Goal: Task Accomplishment & Management: Manage account settings

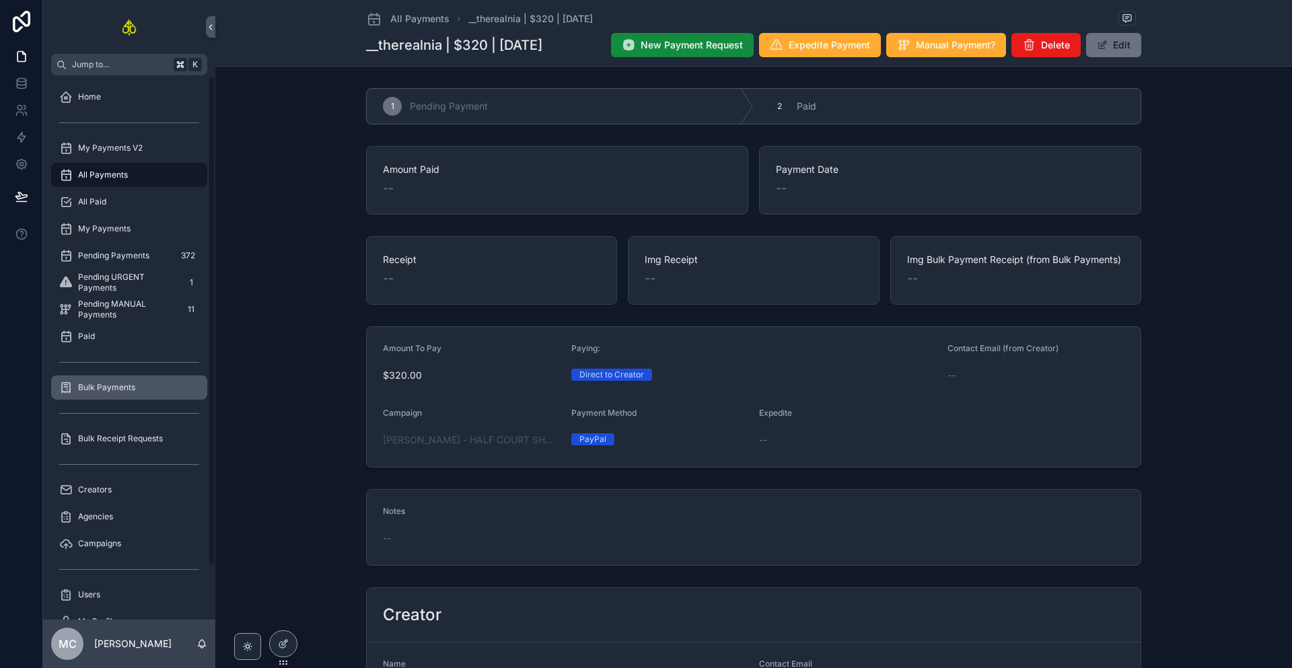
click at [119, 383] on span "Bulk Payments" at bounding box center [106, 387] width 57 height 11
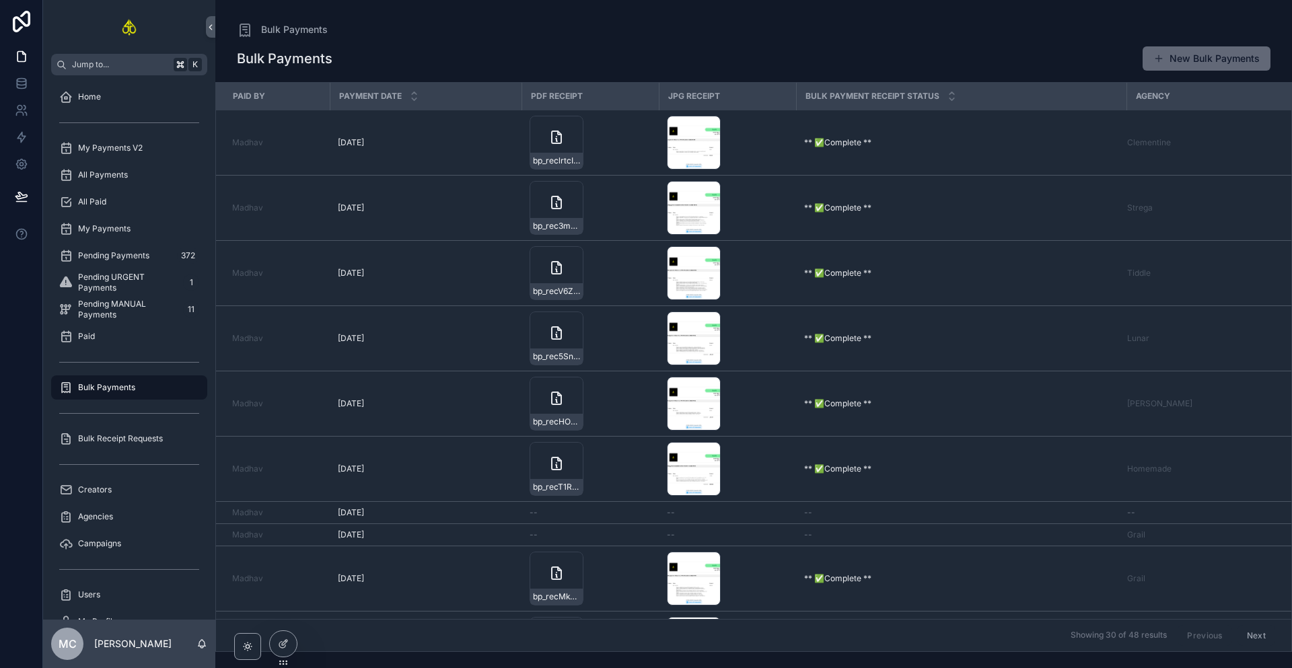
click at [1179, 62] on button "New Bulk Payments" at bounding box center [1207, 58] width 128 height 24
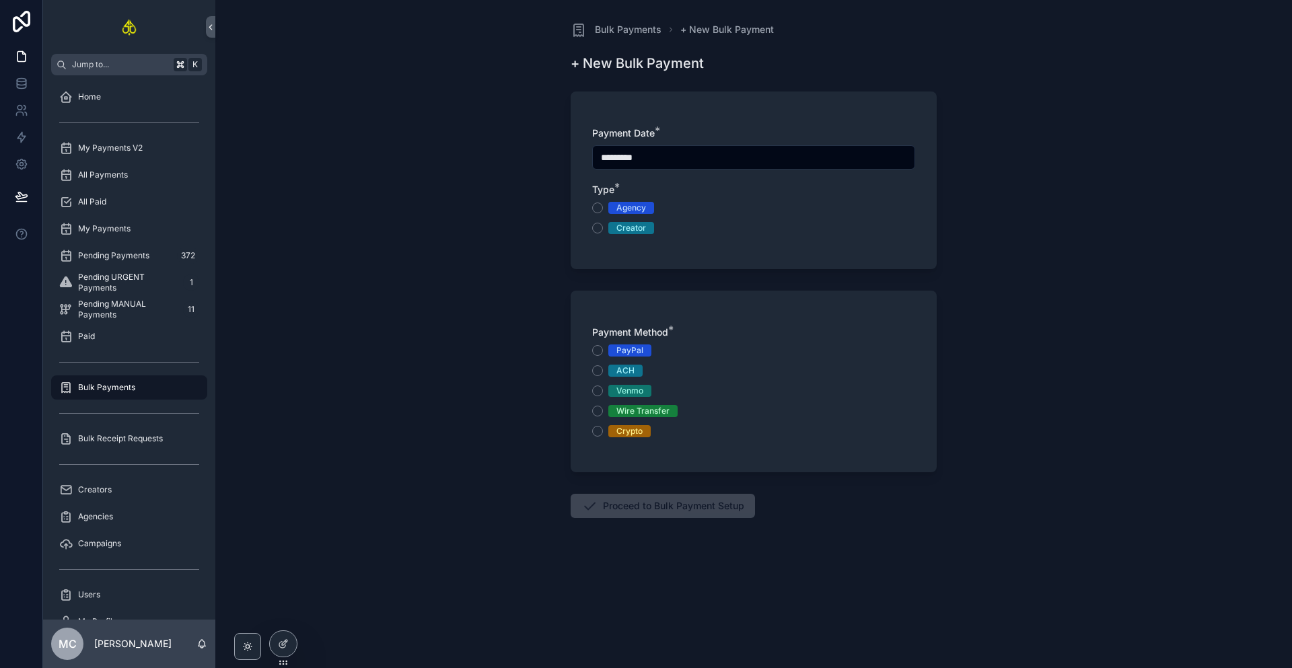
click at [636, 209] on div "Agency" at bounding box center [631, 208] width 30 height 12
click at [603, 209] on button "Agency" at bounding box center [597, 208] width 11 height 11
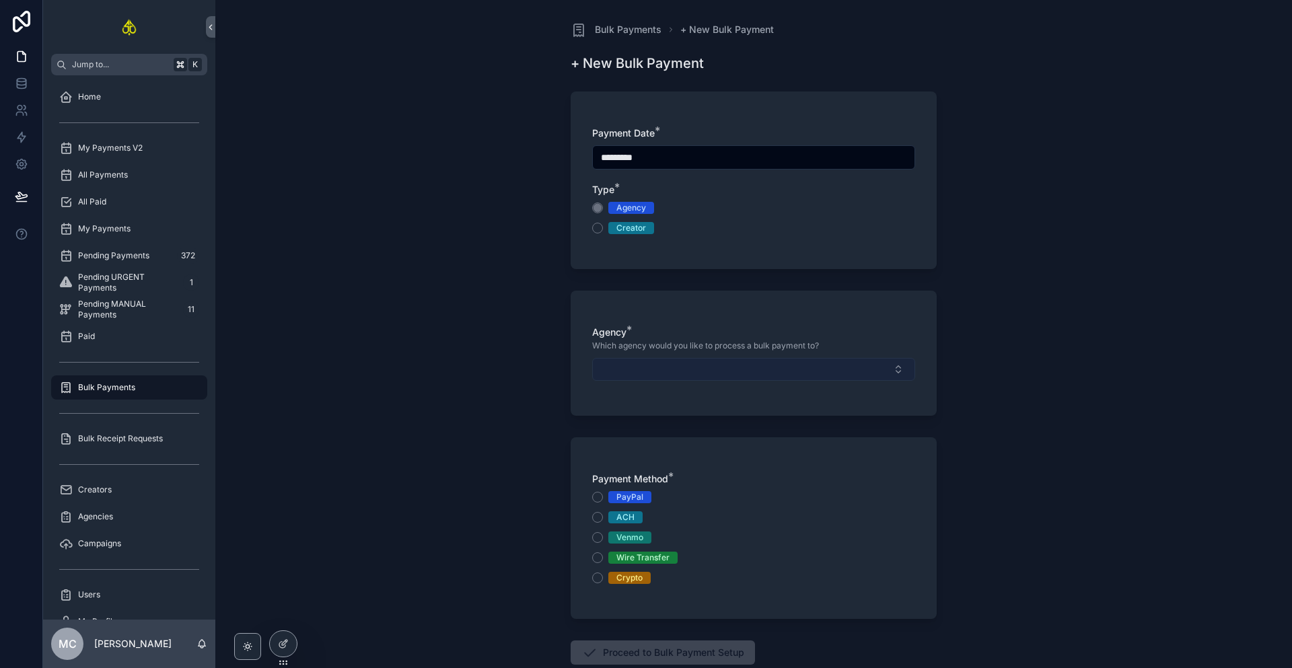
click at [671, 373] on button "Select Button" at bounding box center [753, 369] width 323 height 23
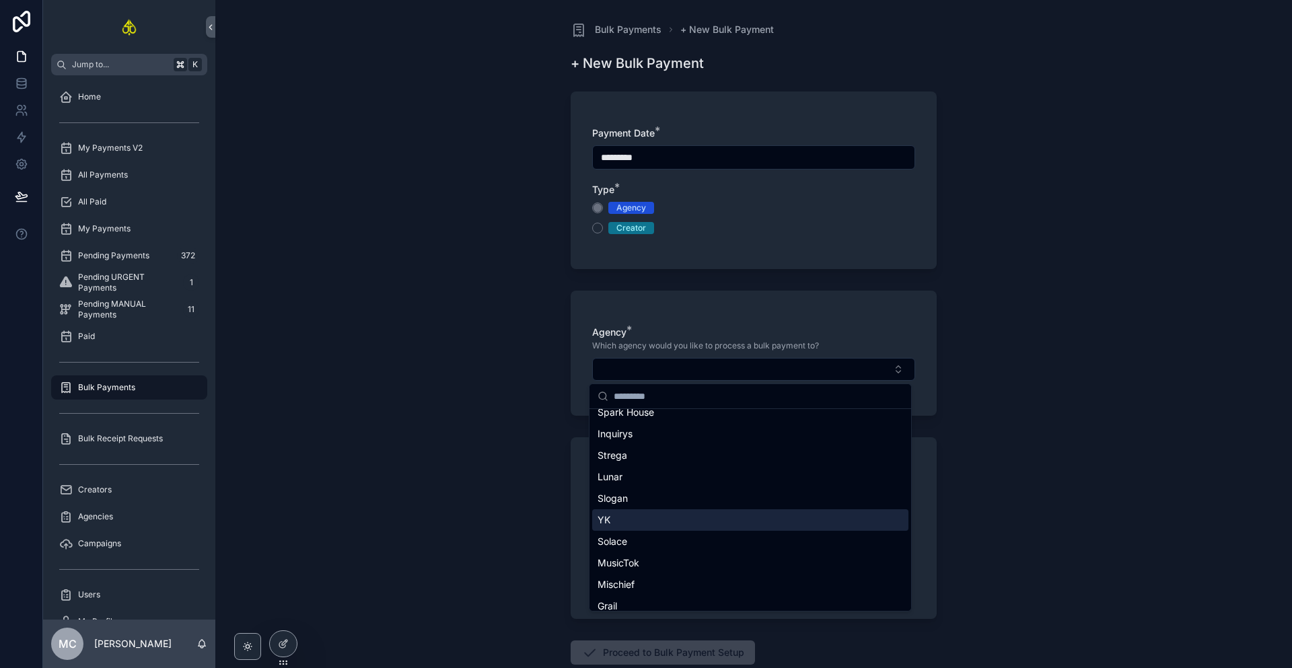
scroll to position [312, 0]
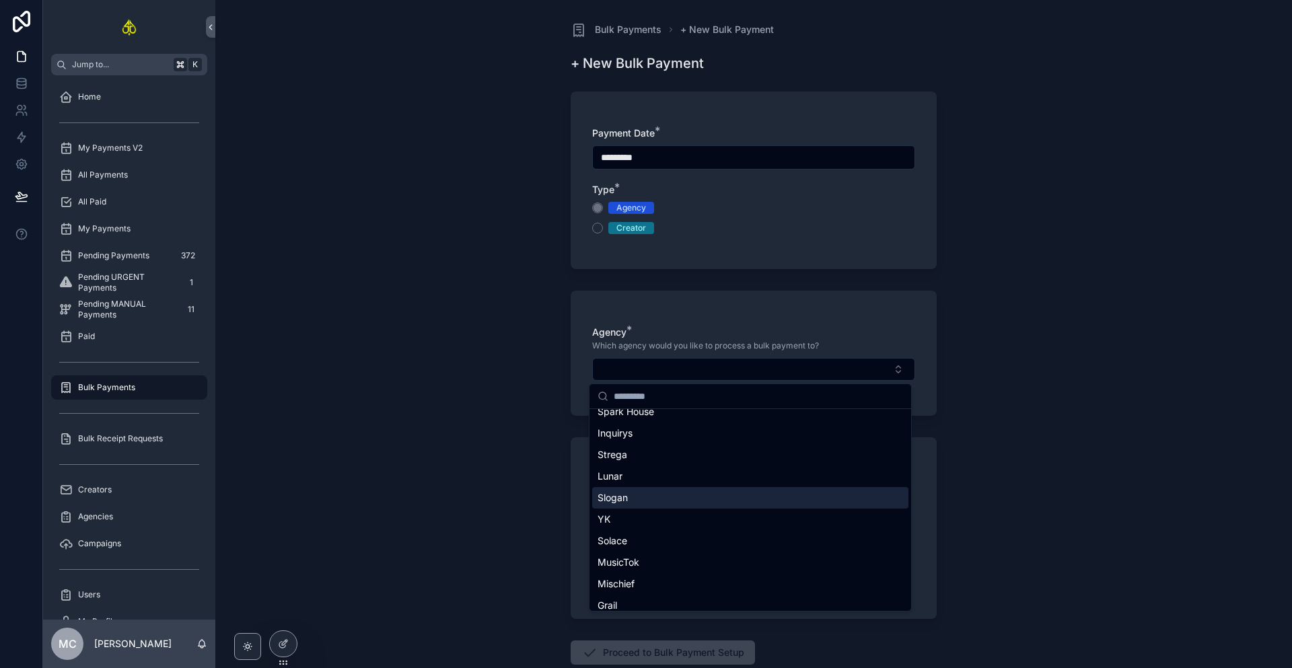
click at [619, 497] on span "Slogan" at bounding box center [612, 497] width 30 height 13
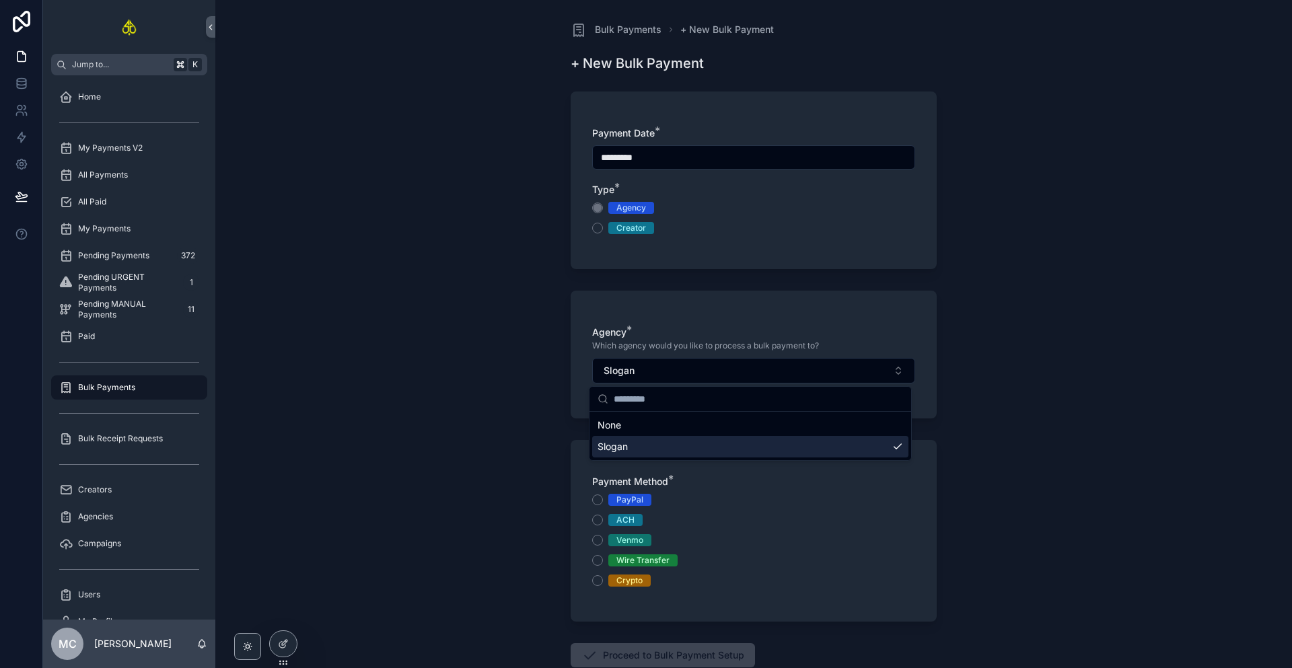
scroll to position [0, 0]
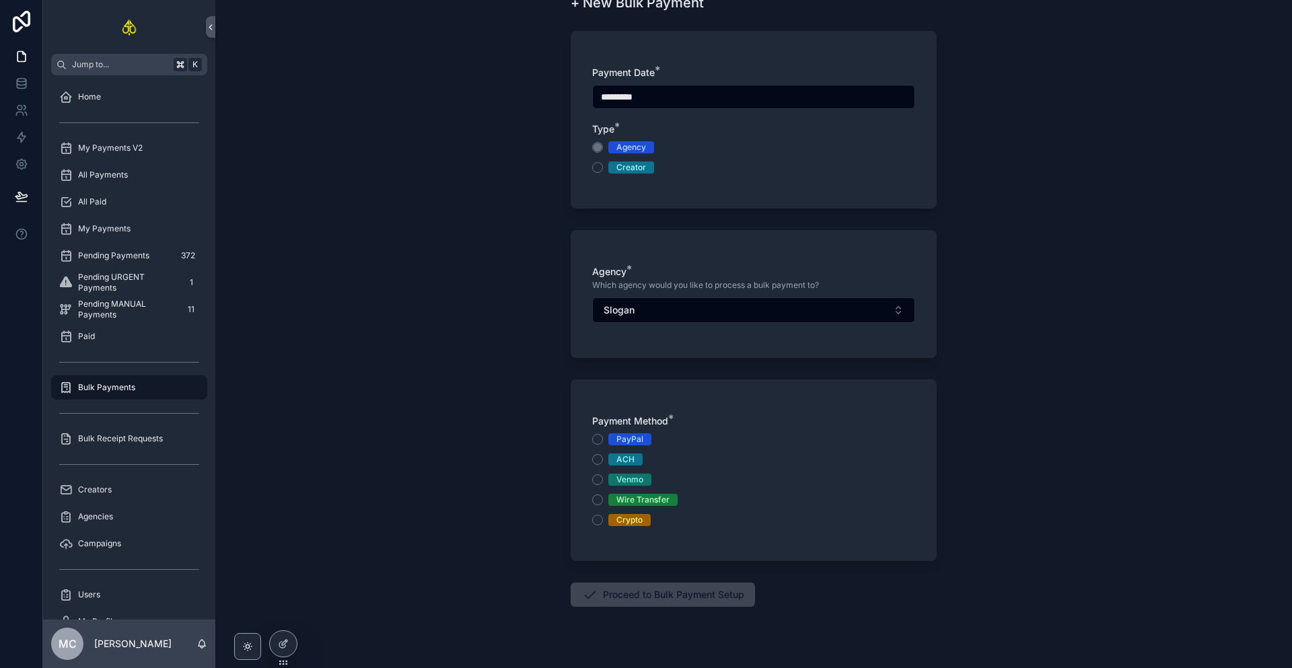
click at [631, 495] on div "Wire Transfer" at bounding box center [642, 500] width 53 height 12
click at [603, 495] on button "Wire Transfer" at bounding box center [597, 500] width 11 height 11
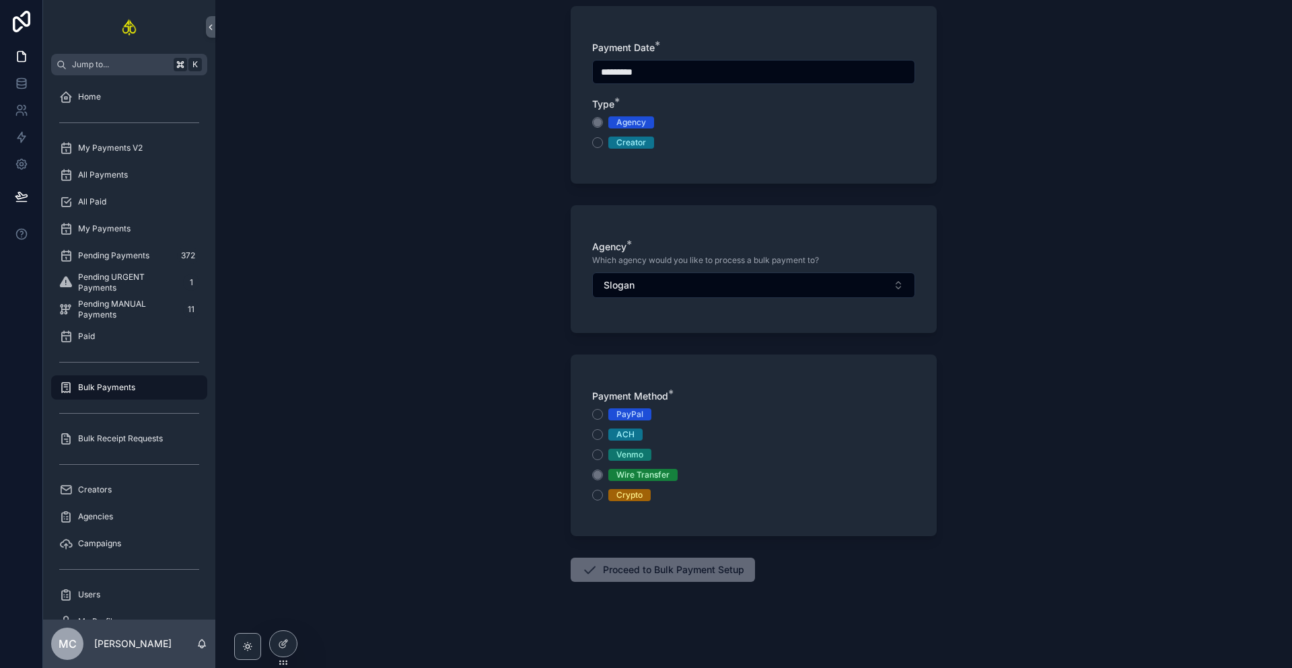
click at [682, 565] on button "Proceed to Bulk Payment Setup" at bounding box center [663, 570] width 184 height 24
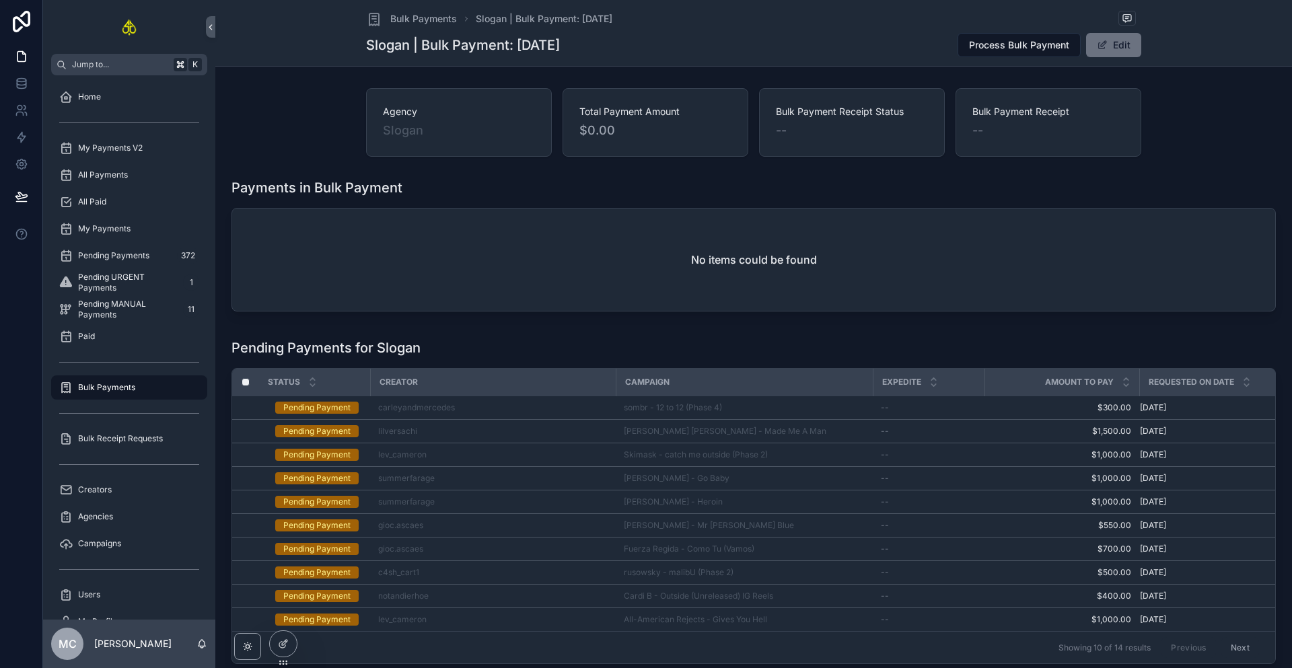
click at [716, 344] on div "Pending Payments for Slogan" at bounding box center [753, 347] width 1044 height 19
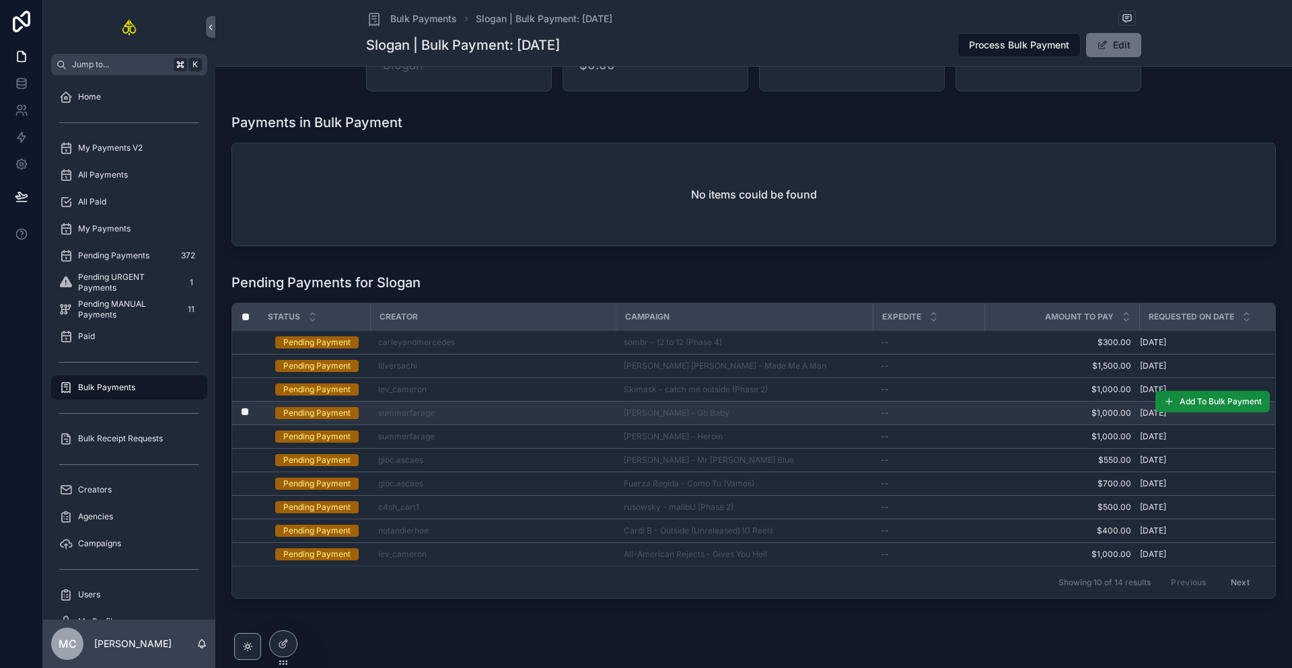
scroll to position [100, 0]
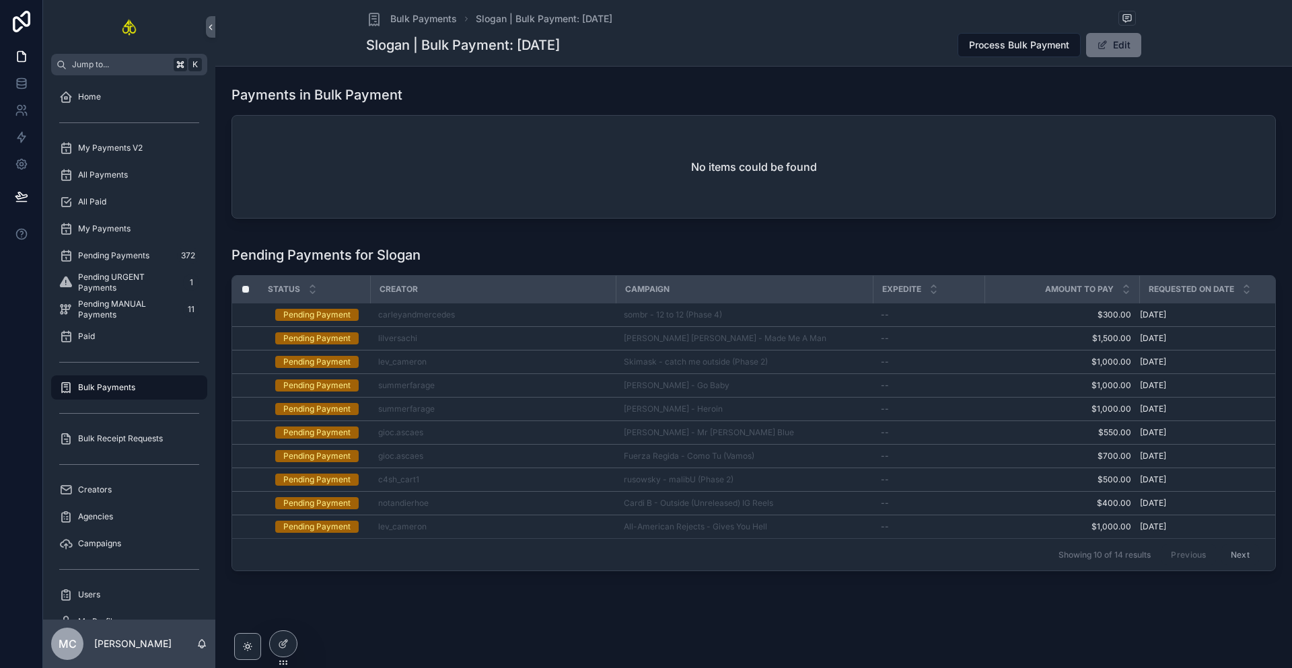
click at [1230, 549] on button "Next" at bounding box center [1240, 554] width 38 height 21
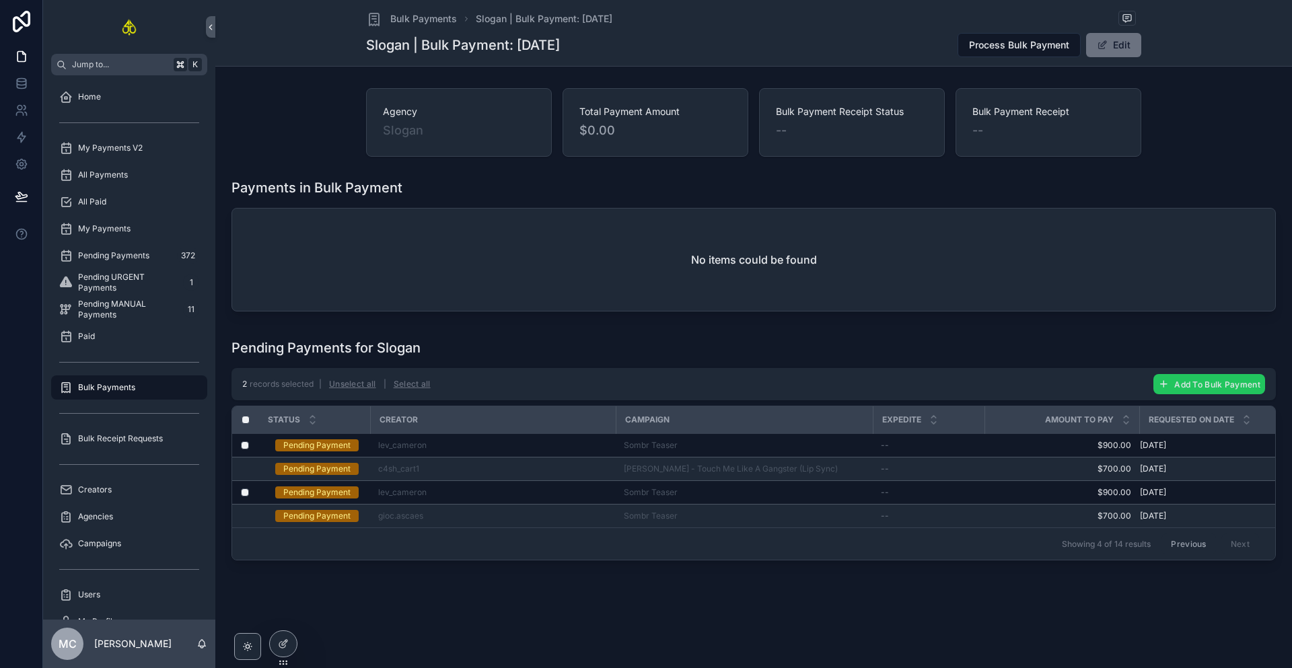
click at [1194, 386] on span "Add To Bulk Payment" at bounding box center [1217, 384] width 86 height 10
click at [1256, 361] on icon "scrollable content" at bounding box center [1258, 358] width 11 height 11
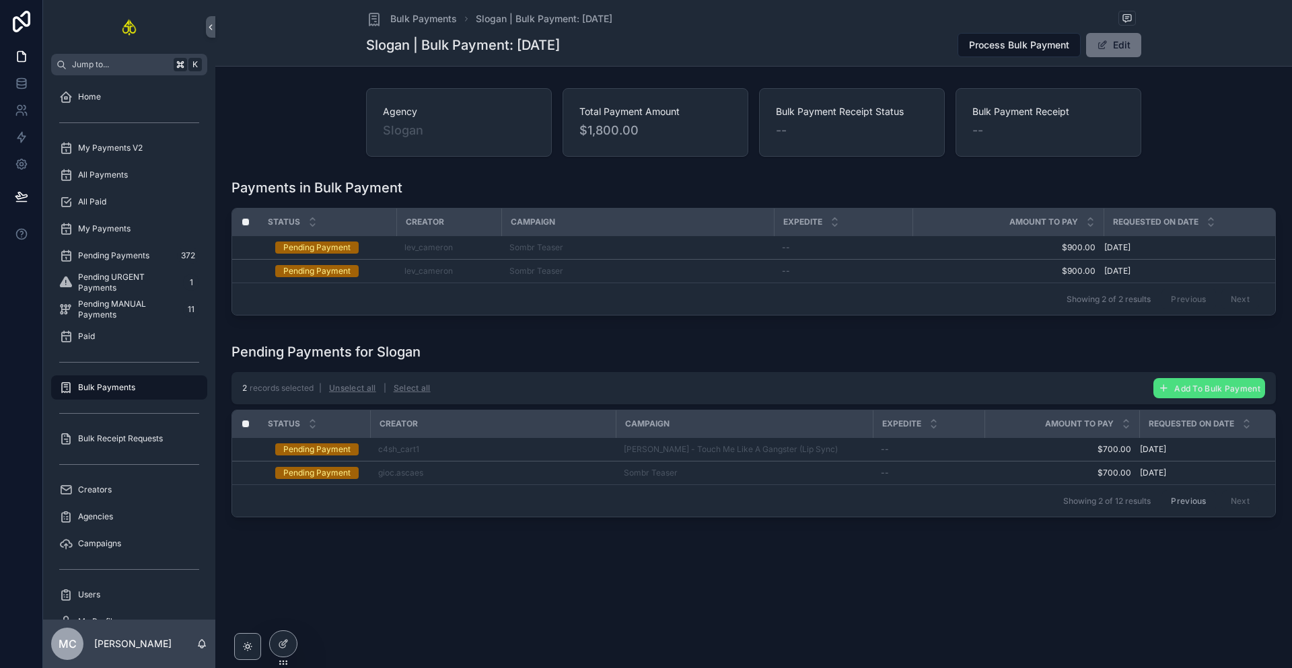
click at [1194, 505] on button "Previous" at bounding box center [1188, 501] width 54 height 21
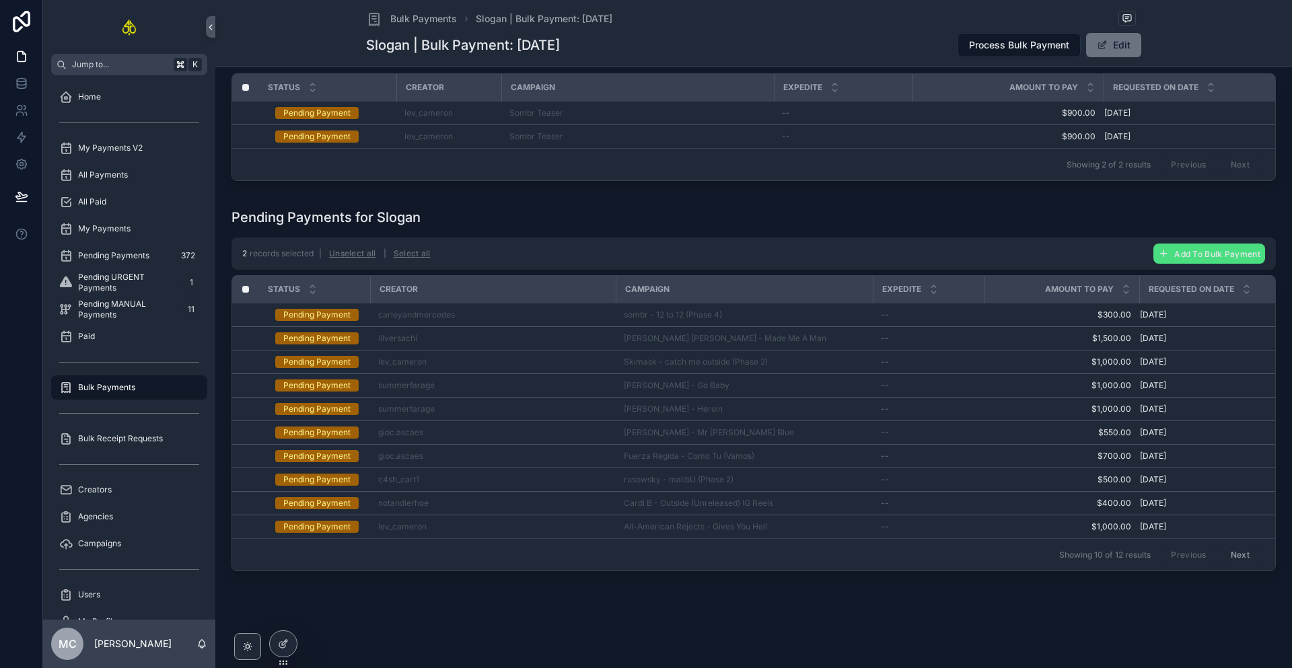
scroll to position [149, 0]
click at [1230, 549] on button "Next" at bounding box center [1240, 554] width 38 height 21
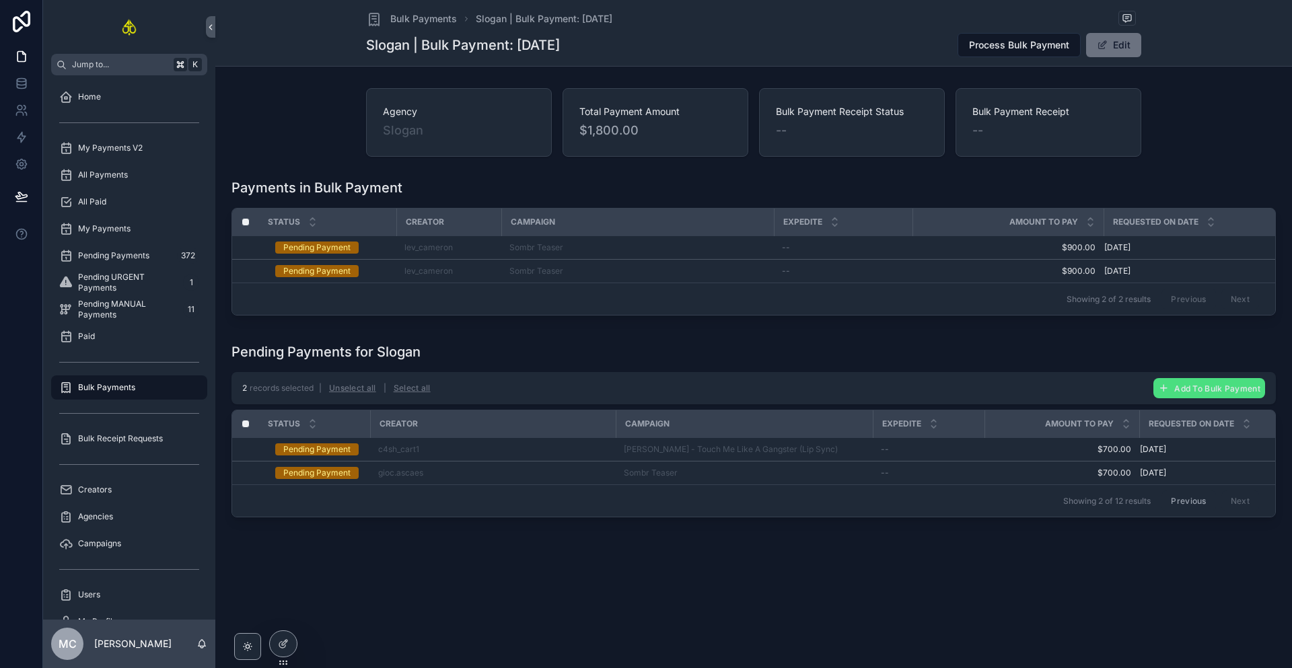
click at [1180, 502] on button "Previous" at bounding box center [1188, 501] width 54 height 21
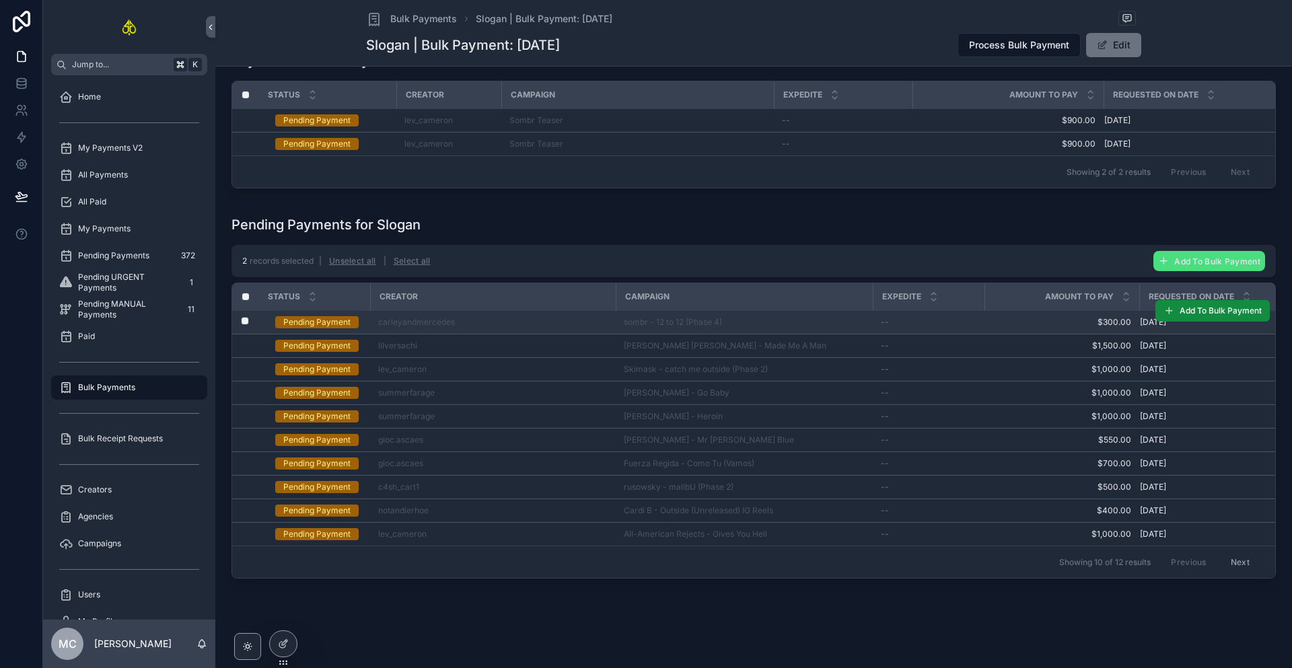
scroll to position [149, 0]
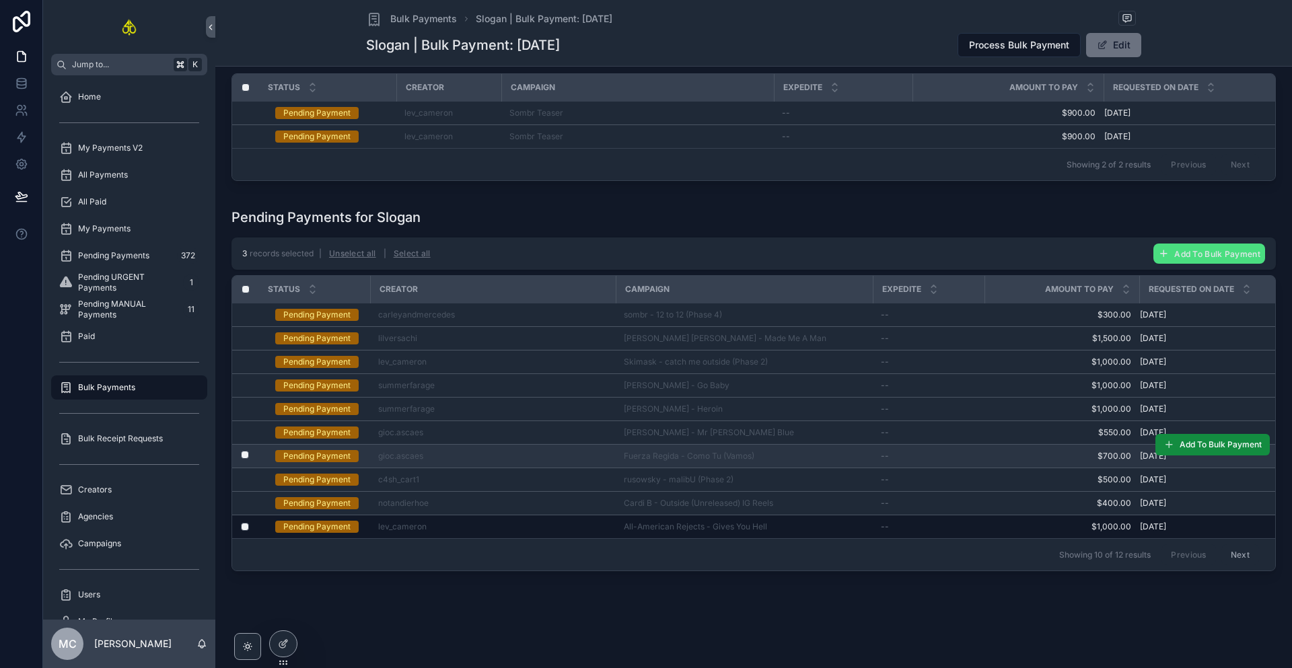
click at [241, 451] on label "scrollable content" at bounding box center [237, 456] width 8 height 11
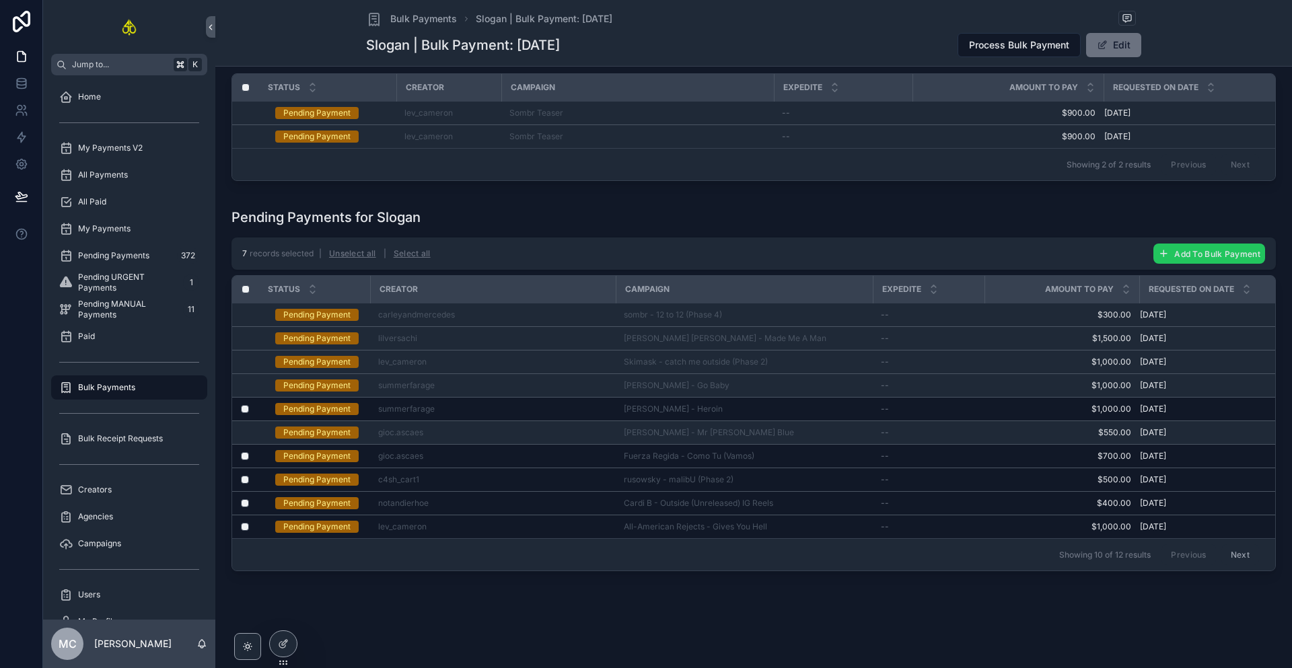
click at [1174, 249] on span "Add To Bulk Payment" at bounding box center [1217, 254] width 86 height 10
click at [1262, 222] on icon "scrollable content" at bounding box center [1258, 220] width 11 height 11
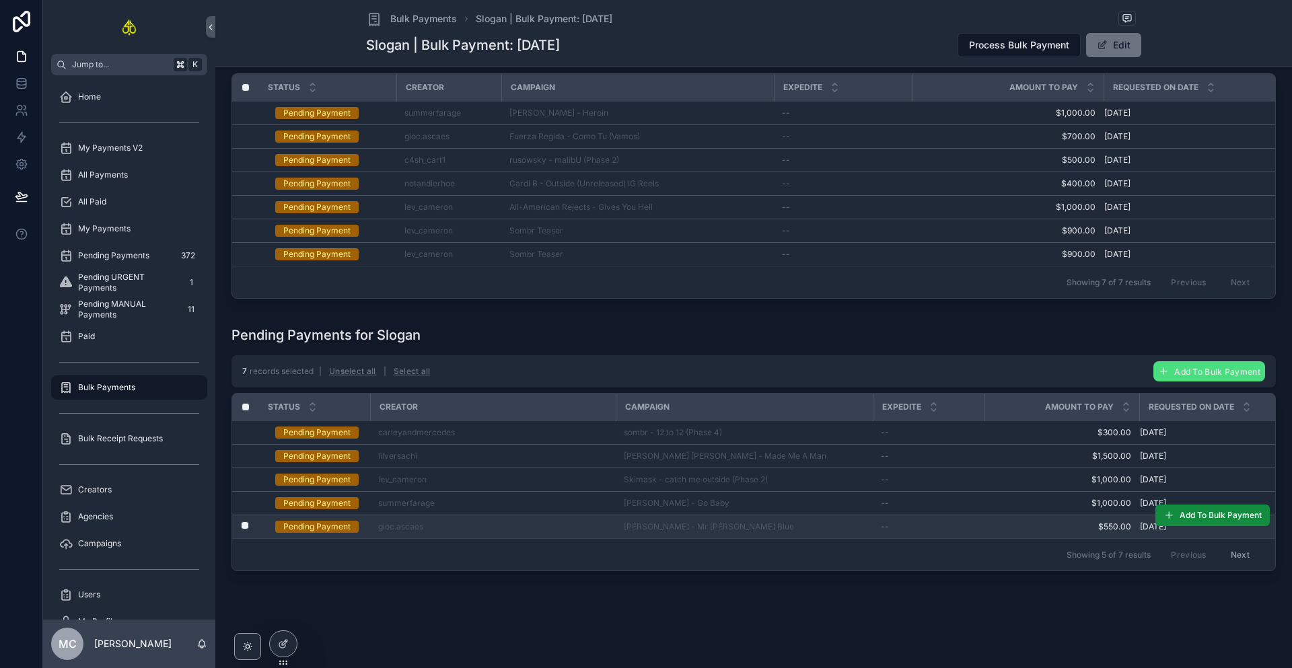
click at [762, 521] on div "[PERSON_NAME] - Mr [PERSON_NAME] Blue" at bounding box center [744, 526] width 241 height 11
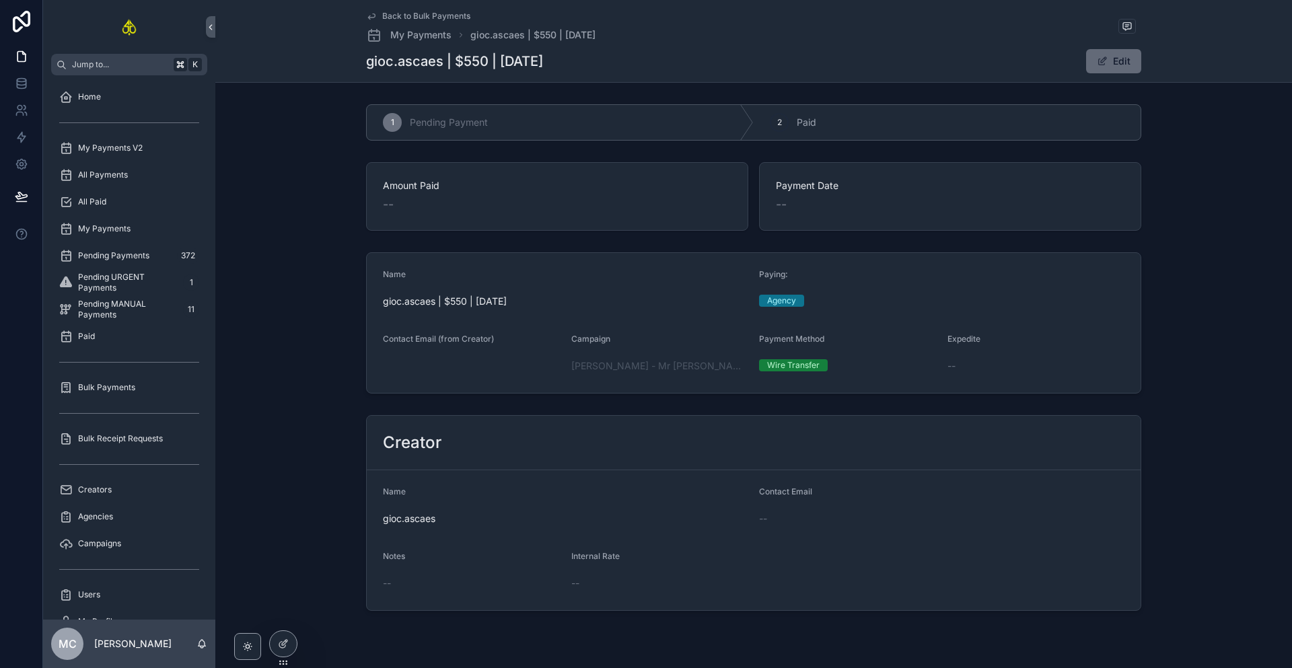
click at [1110, 64] on button "Edit" at bounding box center [1113, 61] width 55 height 24
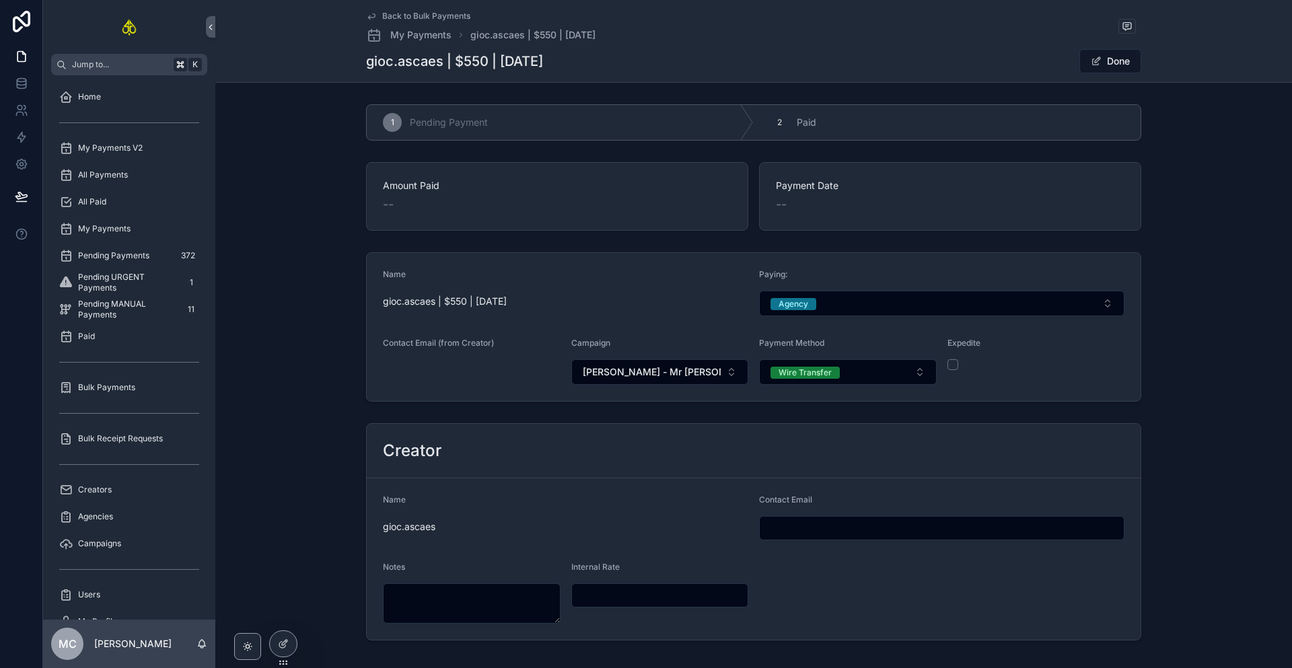
click at [1193, 359] on div "Name gioc.ascaes | $550 | [DATE] Paying: Agency Contact Email (from Creator) Ca…" at bounding box center [754, 327] width 1066 height 160
click at [645, 369] on span "[PERSON_NAME] - Mr [PERSON_NAME] Blue" at bounding box center [652, 371] width 139 height 13
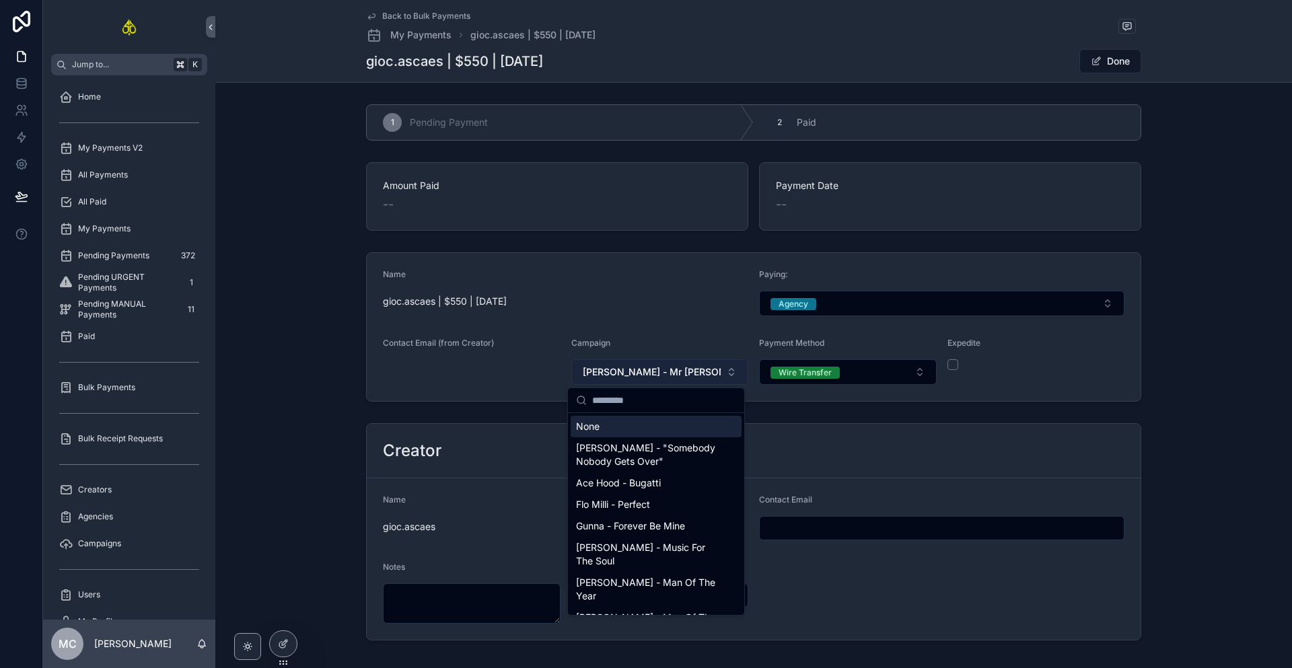
click at [628, 372] on span "[PERSON_NAME] - Mr [PERSON_NAME] Blue" at bounding box center [652, 371] width 139 height 13
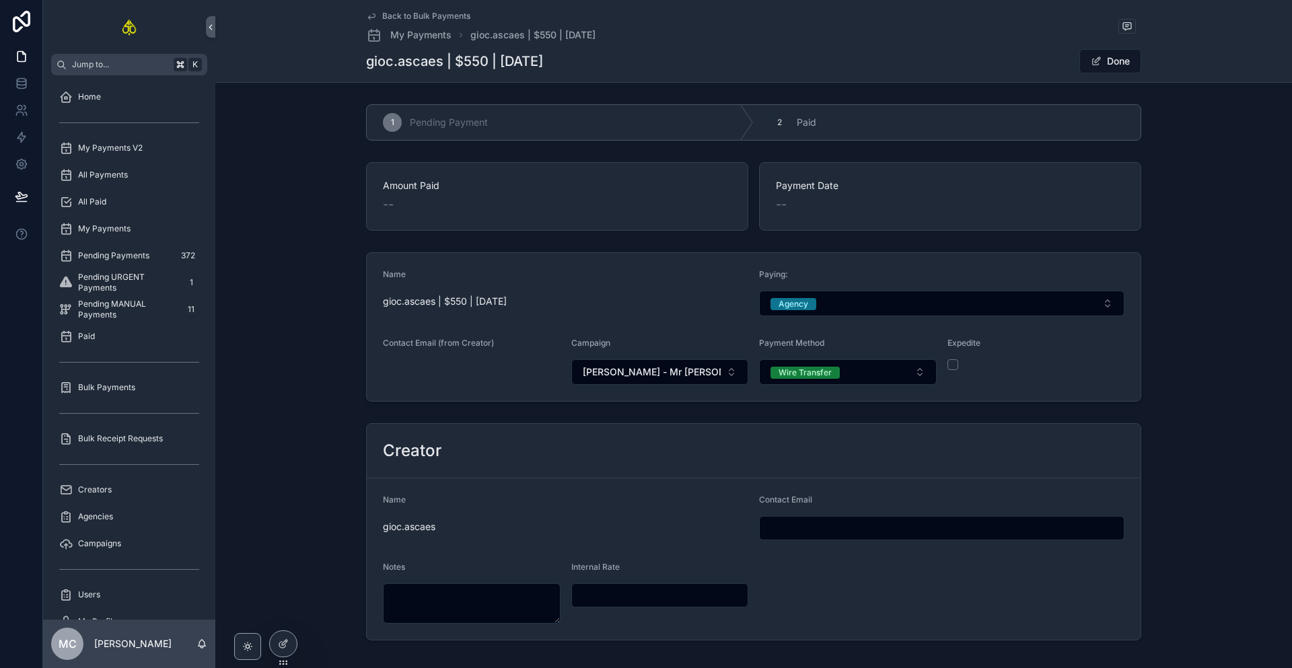
click at [1202, 307] on div "Name gioc.ascaes | $550 | [DATE] Paying: Agency Contact Email (from Creator) Ca…" at bounding box center [754, 327] width 1066 height 160
click at [158, 180] on div "All Payments" at bounding box center [129, 175] width 140 height 22
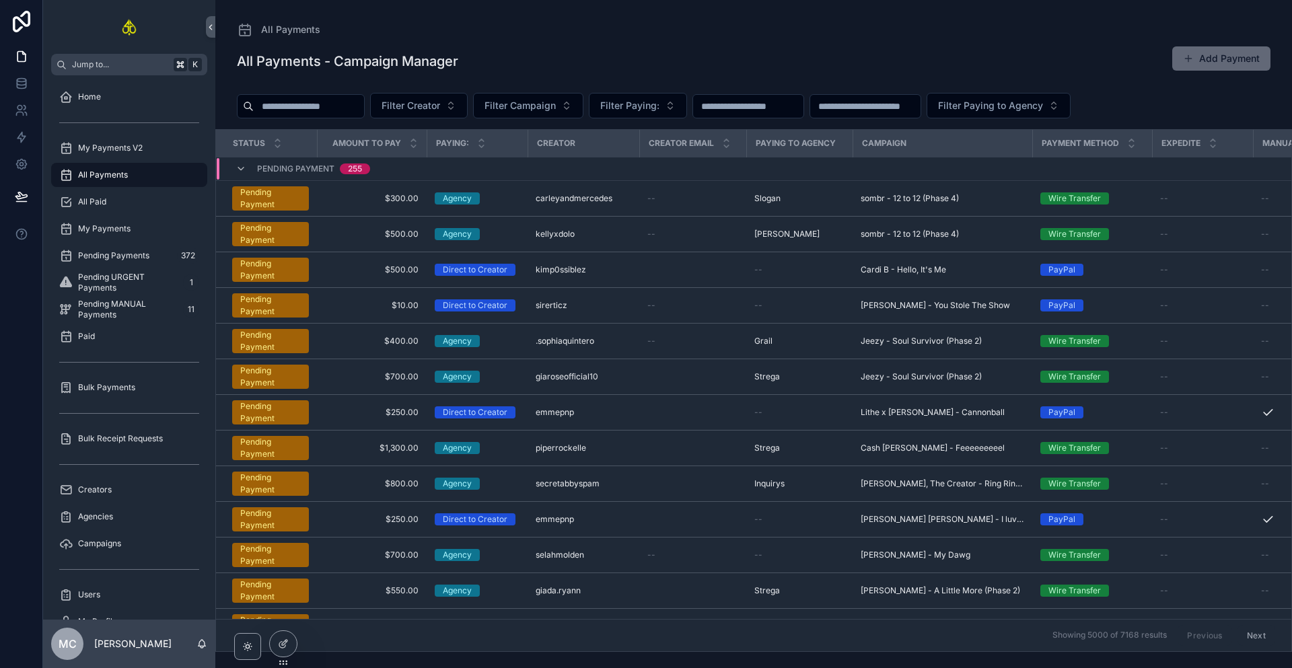
click at [1196, 59] on button "Add Payment" at bounding box center [1221, 58] width 98 height 24
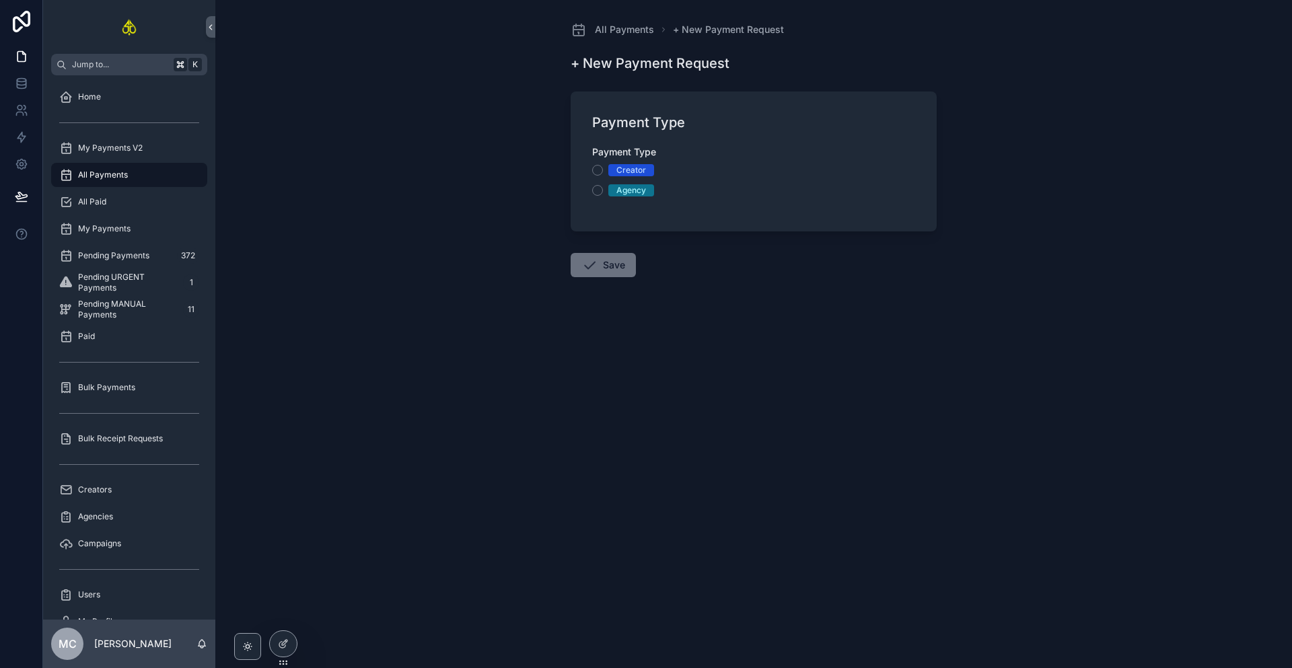
click at [637, 166] on div "Creator" at bounding box center [631, 170] width 30 height 12
click at [603, 166] on button "Creator" at bounding box center [597, 170] width 11 height 11
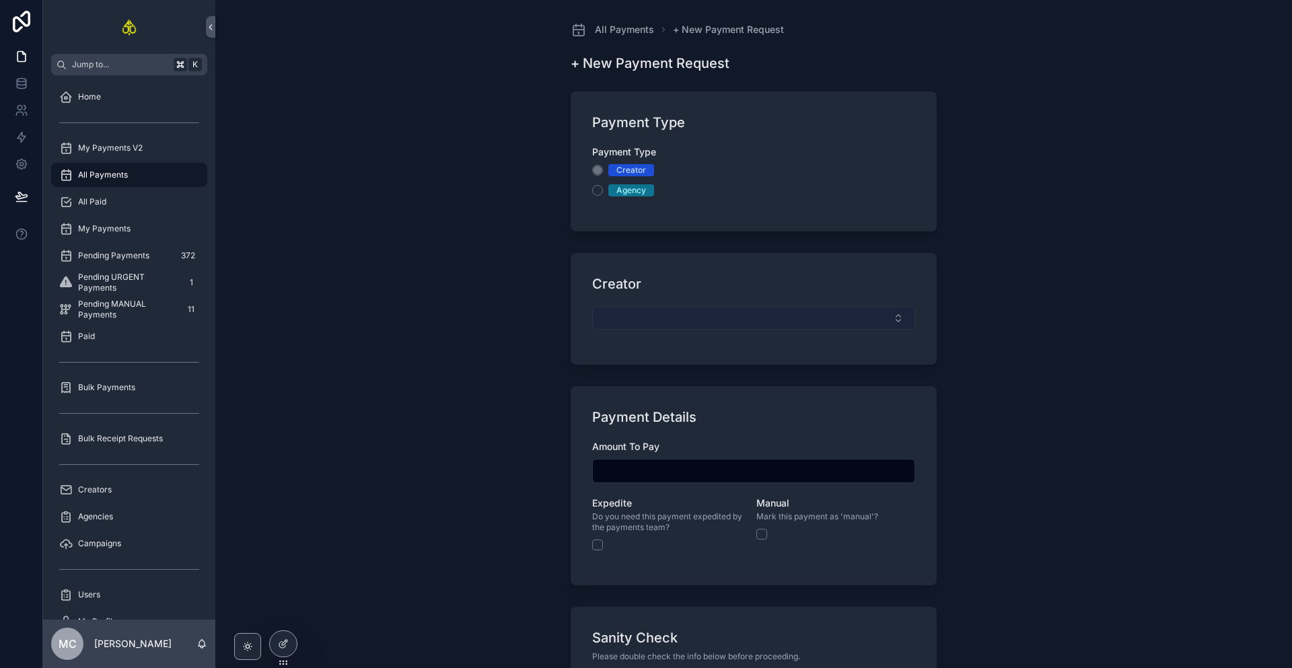
click at [649, 309] on button "Select Button" at bounding box center [753, 318] width 323 height 23
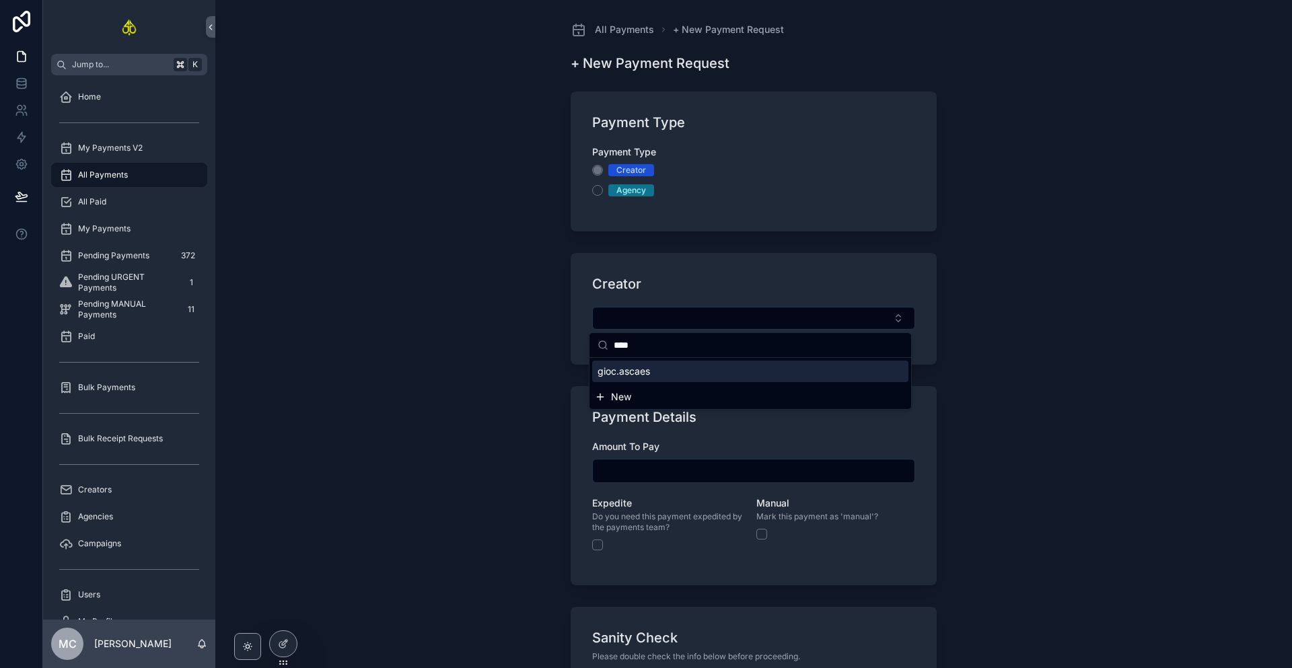
type input "****"
click at [699, 373] on div "gioc.ascaes" at bounding box center [750, 372] width 316 height 22
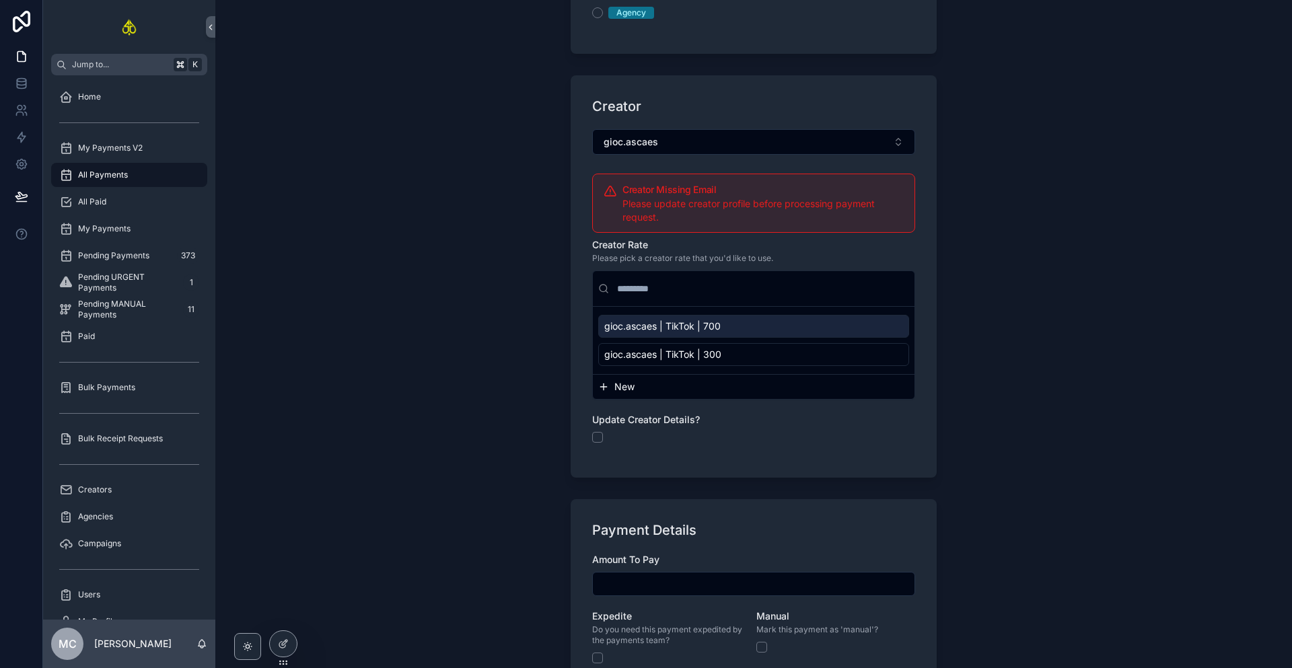
scroll to position [188, 0]
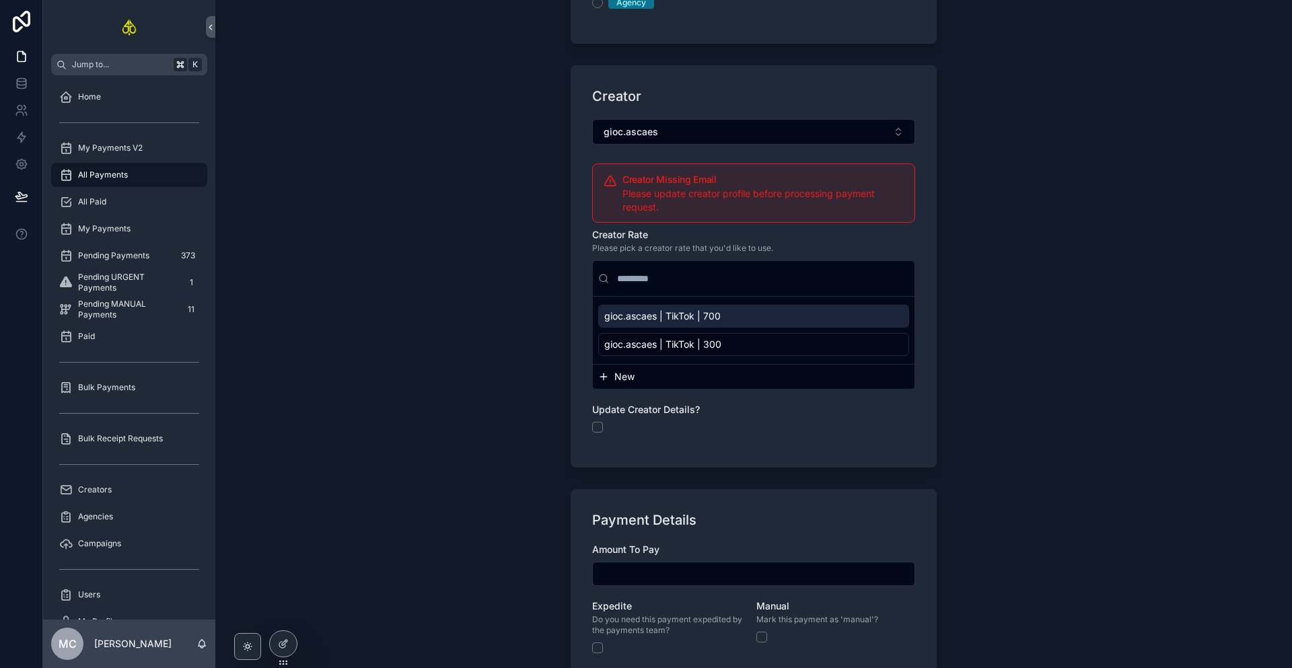
click at [665, 572] on input "scrollable content" at bounding box center [754, 574] width 322 height 19
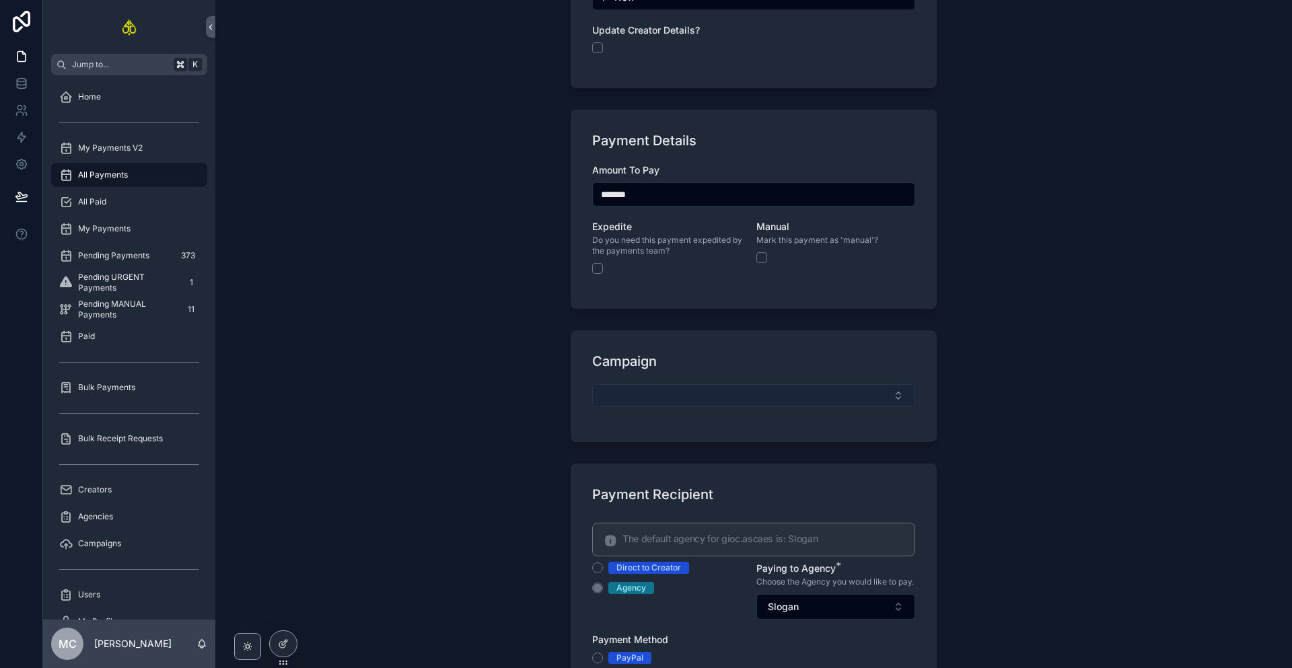
scroll to position [572, 0]
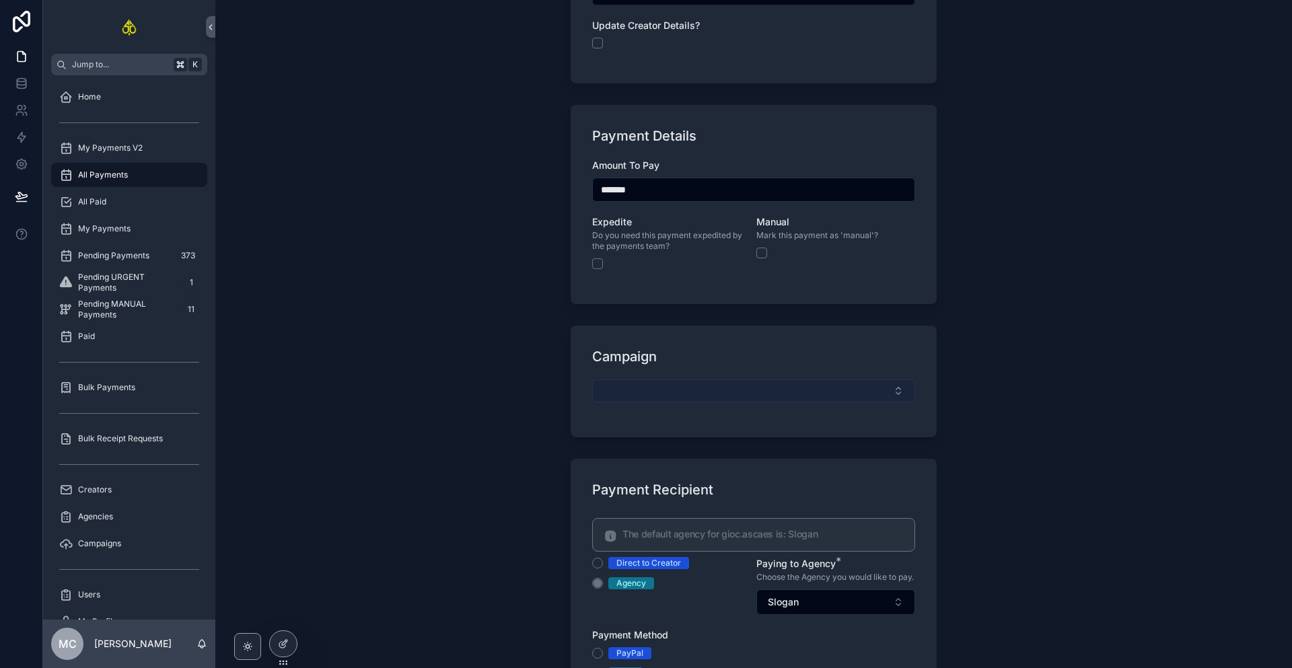
type input "*******"
click at [690, 396] on button "Select Button" at bounding box center [753, 390] width 323 height 23
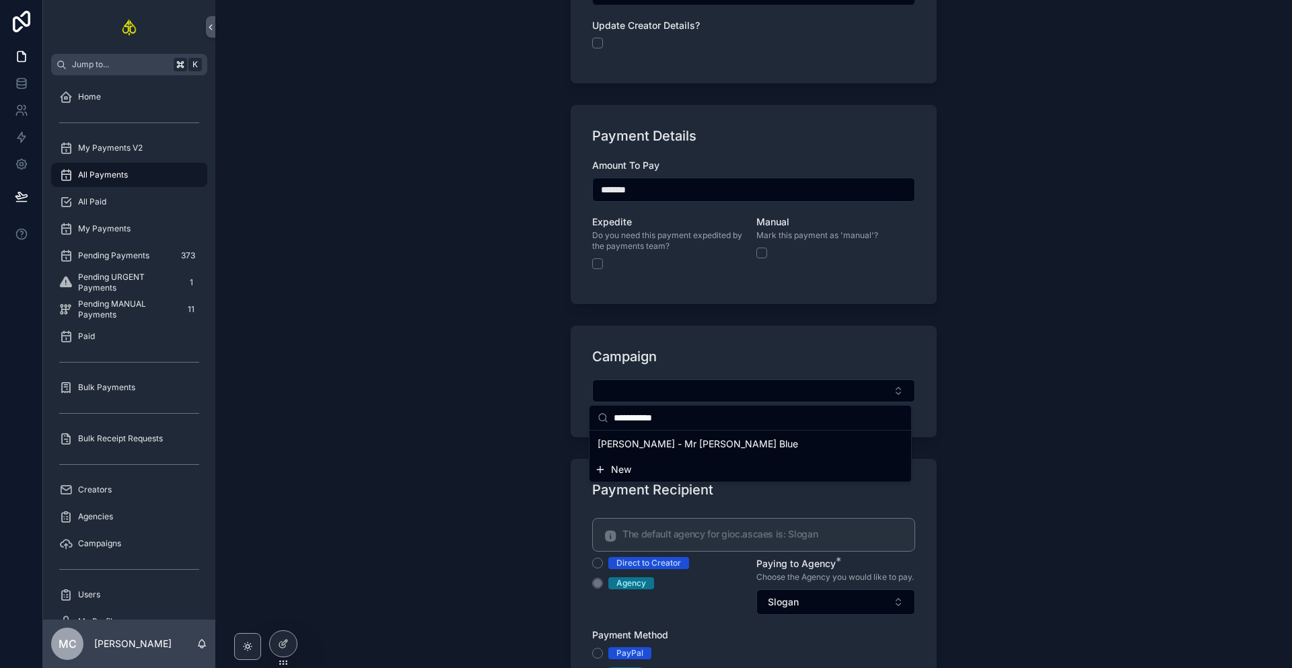
type input "**********"
click at [686, 447] on span "[PERSON_NAME] - Mr [PERSON_NAME] Blue" at bounding box center [697, 443] width 201 height 13
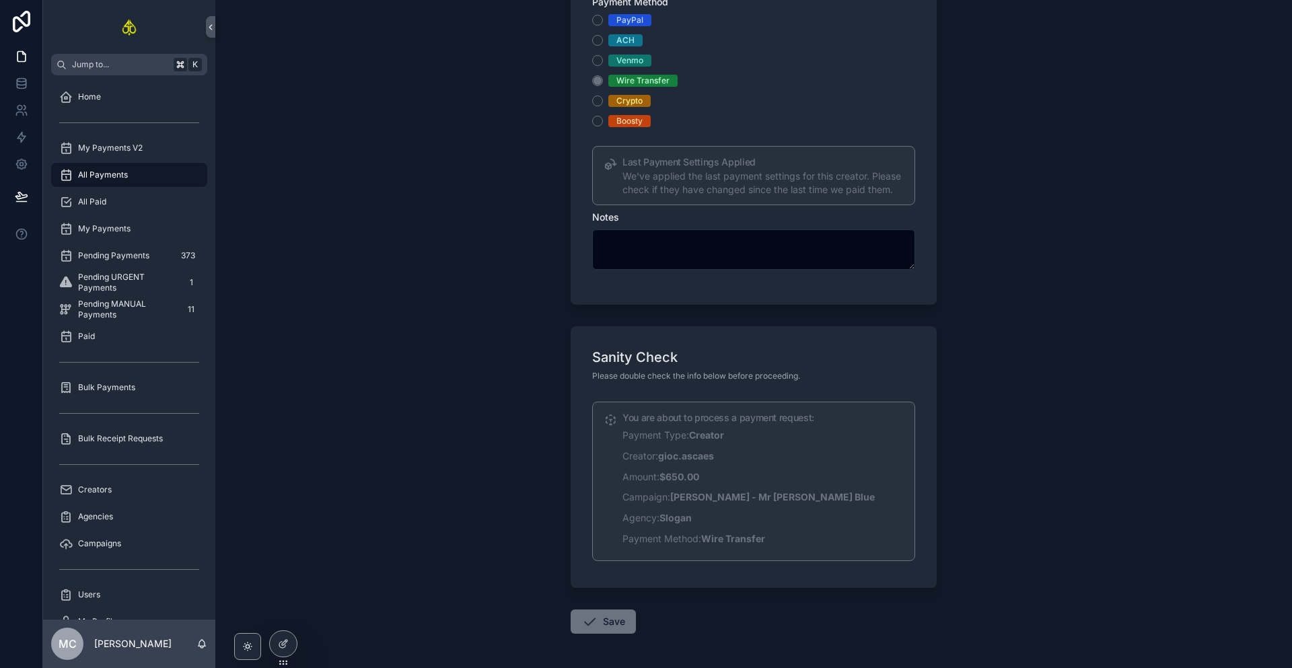
scroll to position [1215, 0]
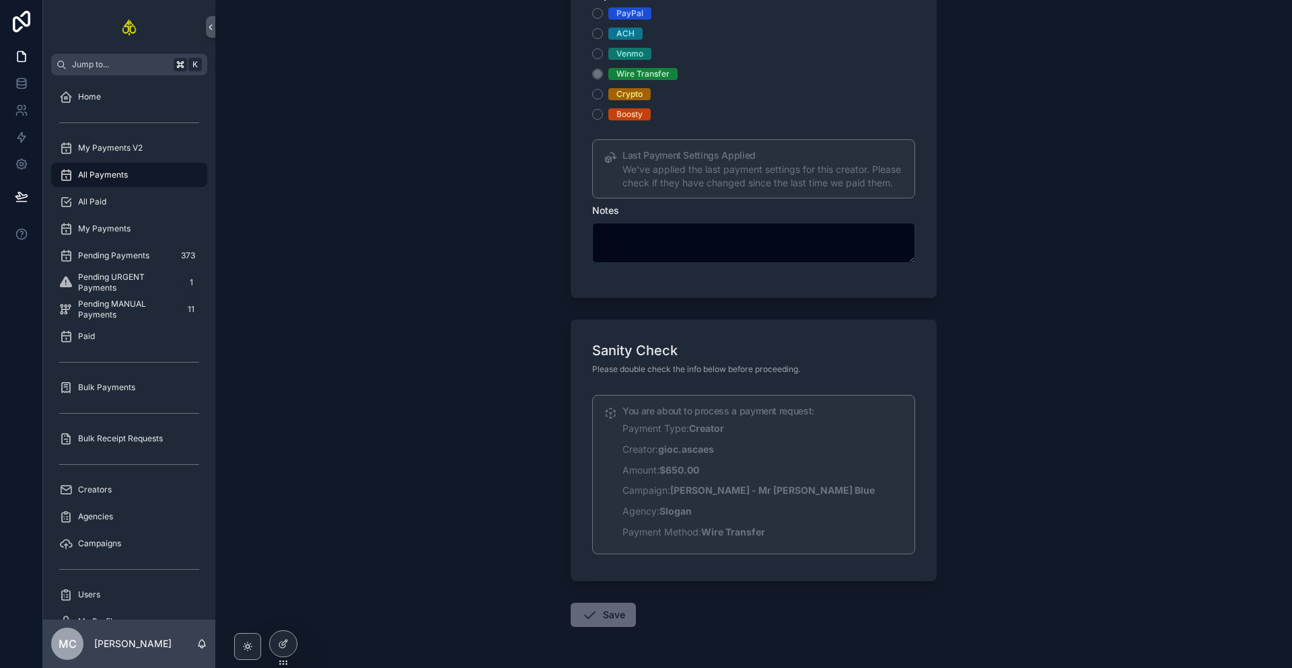
click at [605, 627] on button "Save" at bounding box center [603, 615] width 65 height 24
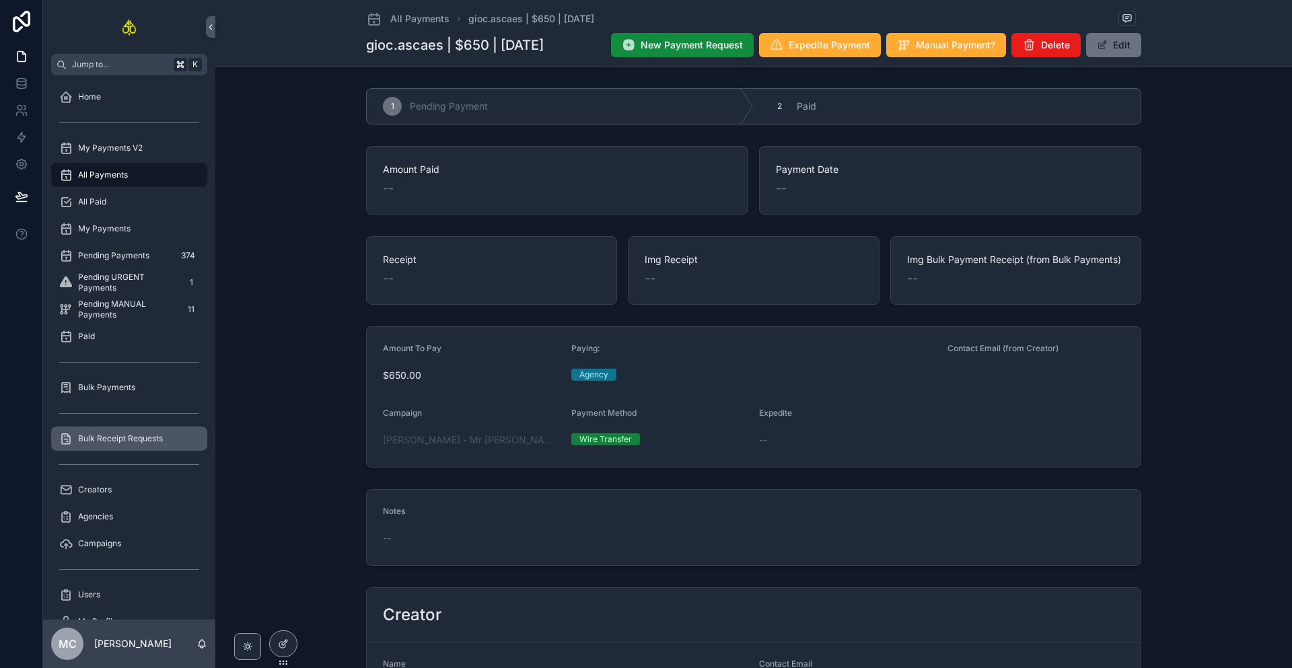
click at [138, 433] on span "Bulk Receipt Requests" at bounding box center [120, 438] width 85 height 11
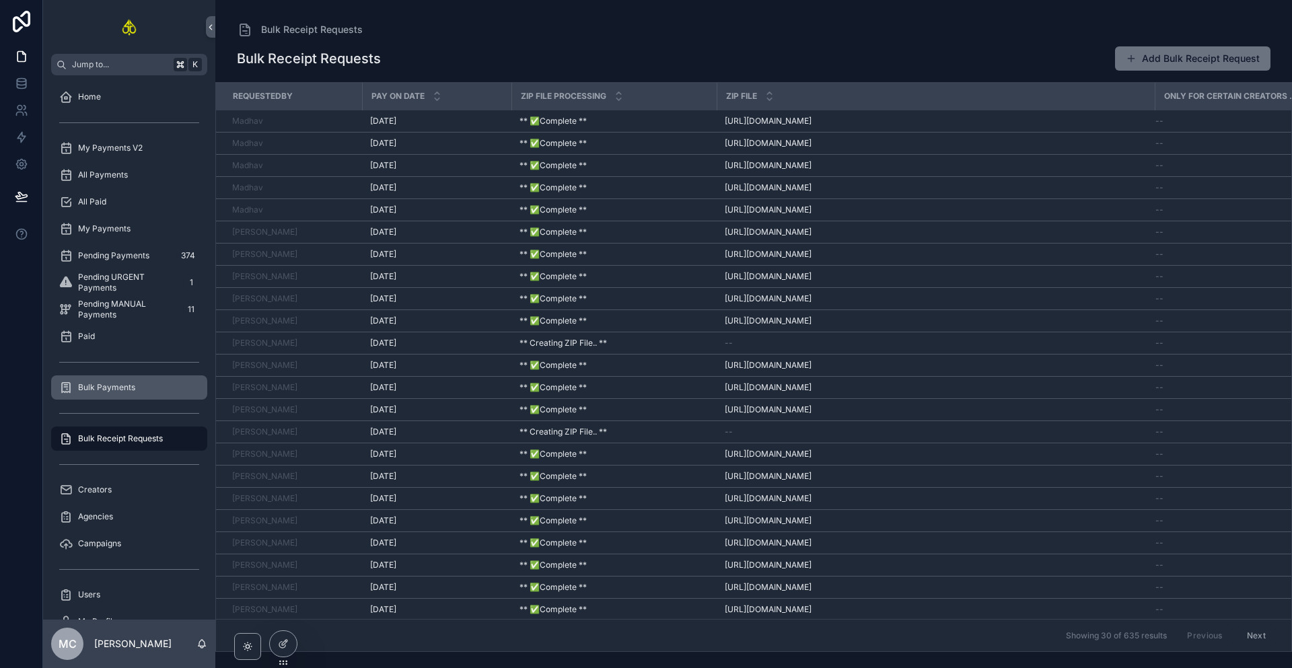
click at [145, 384] on div "Bulk Payments" at bounding box center [129, 388] width 140 height 22
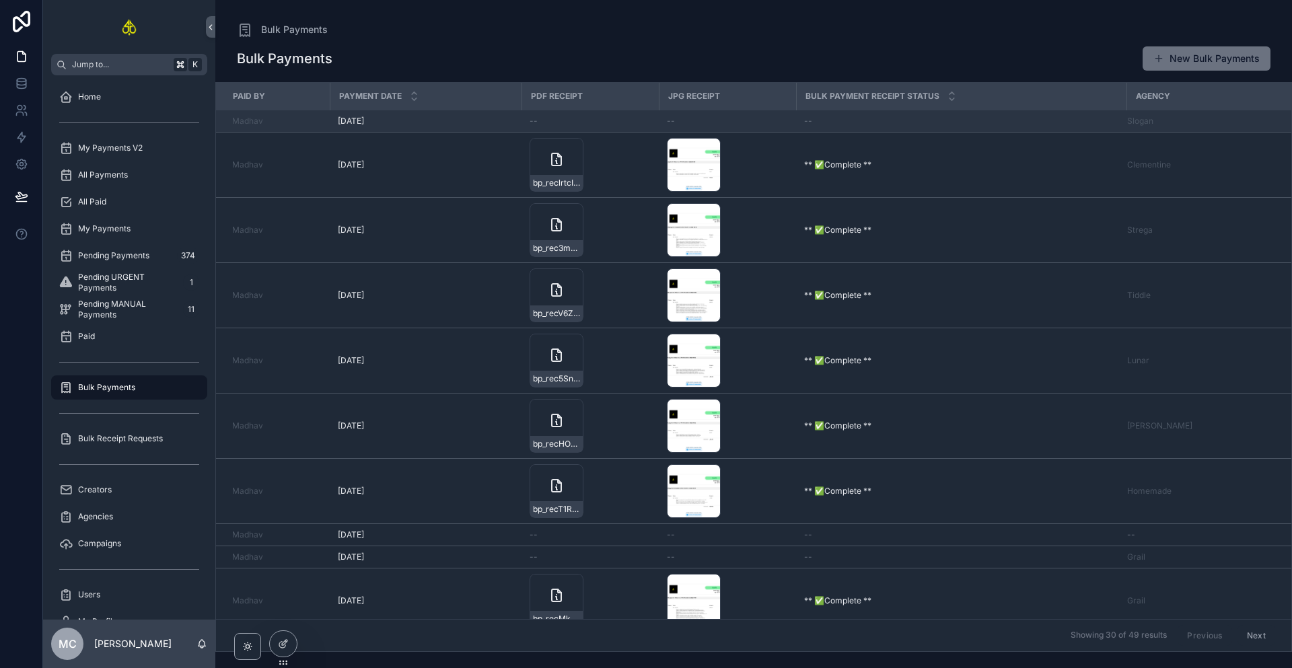
click at [739, 124] on div "--" at bounding box center [727, 121] width 121 height 11
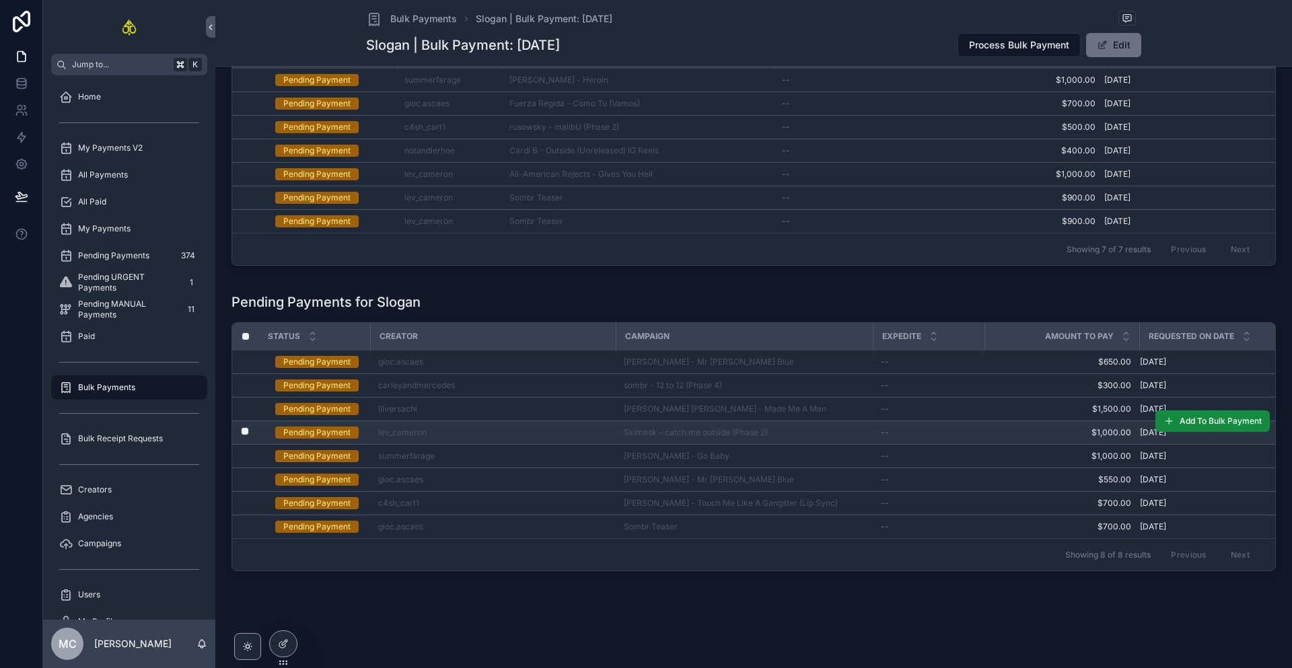
scroll to position [182, 0]
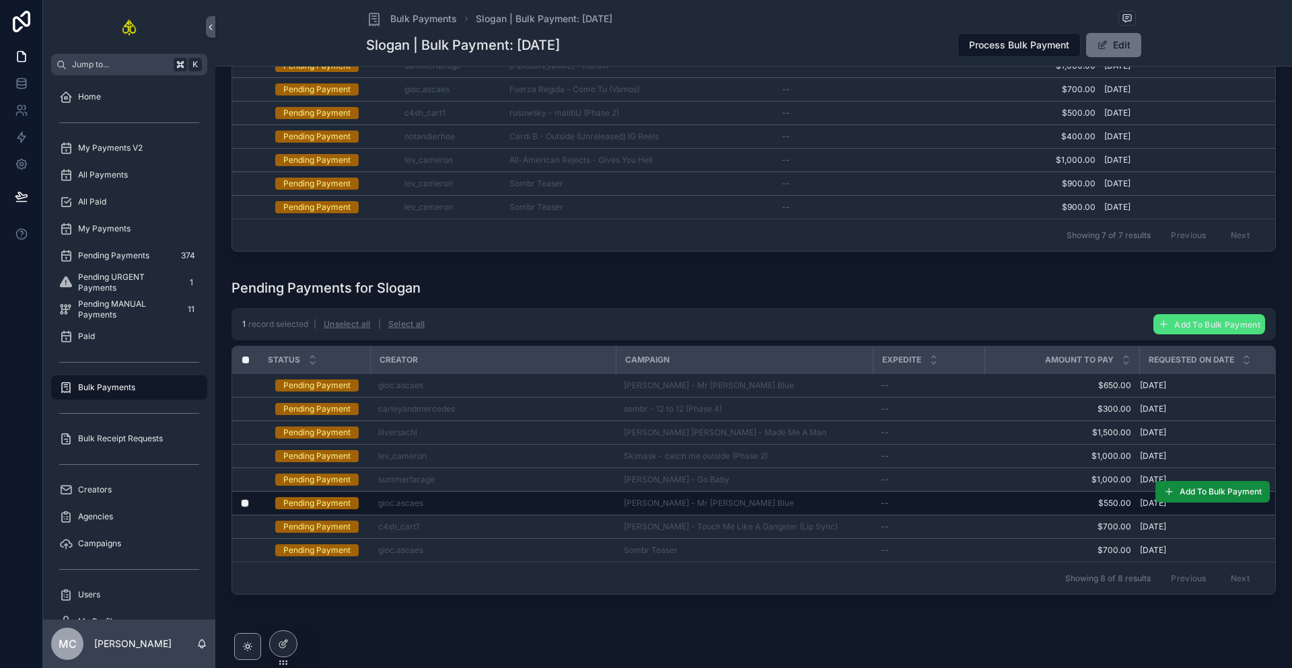
click at [822, 509] on div "[PERSON_NAME] - Mr [PERSON_NAME] Blue" at bounding box center [744, 503] width 241 height 11
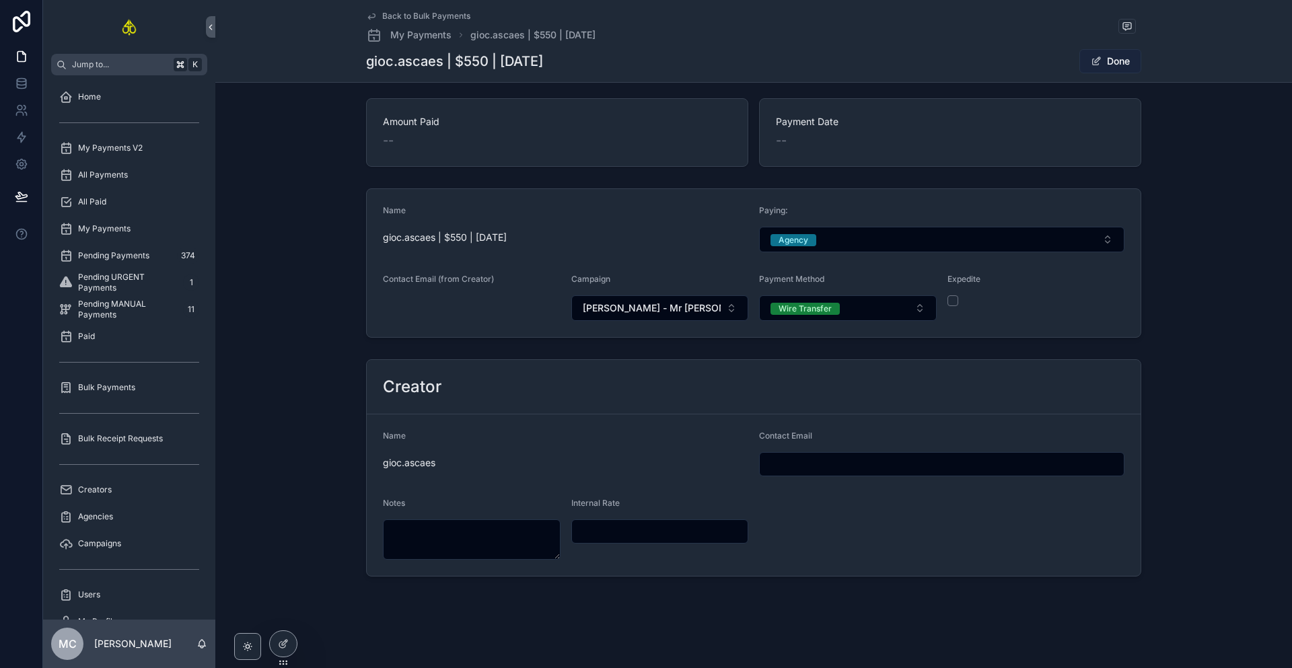
click at [1120, 65] on button "Done" at bounding box center [1110, 61] width 62 height 24
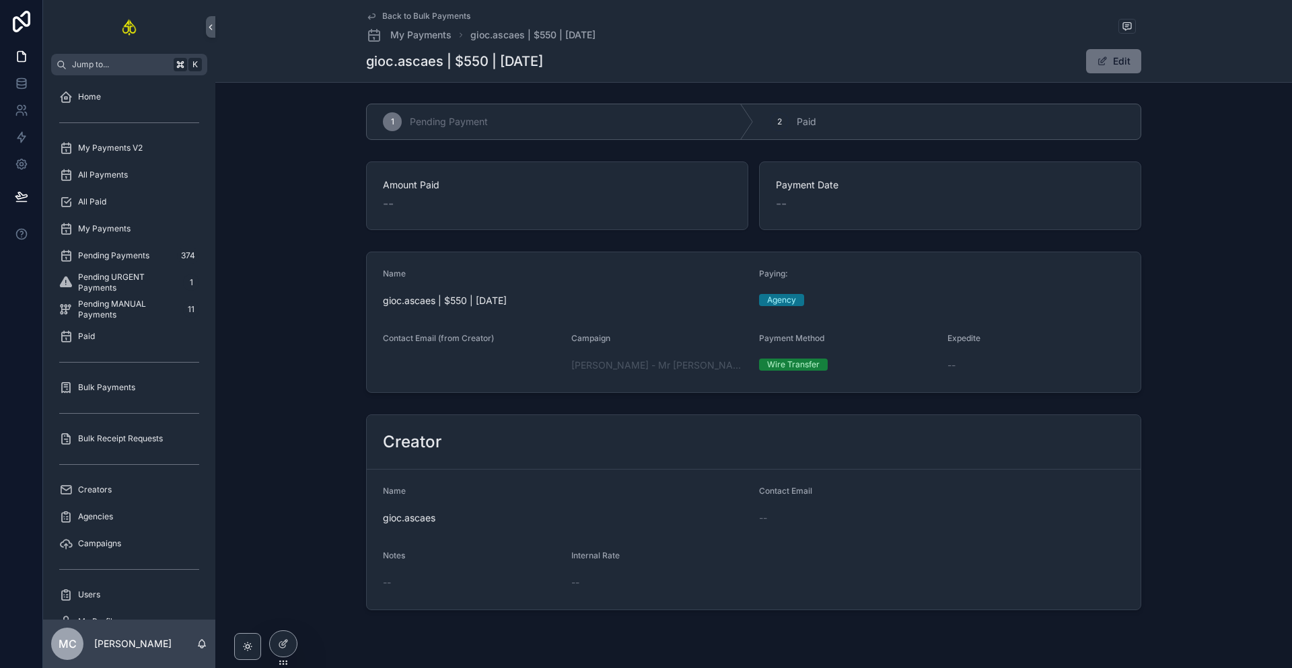
scroll to position [0, 0]
click at [120, 199] on div "All Paid" at bounding box center [129, 202] width 140 height 22
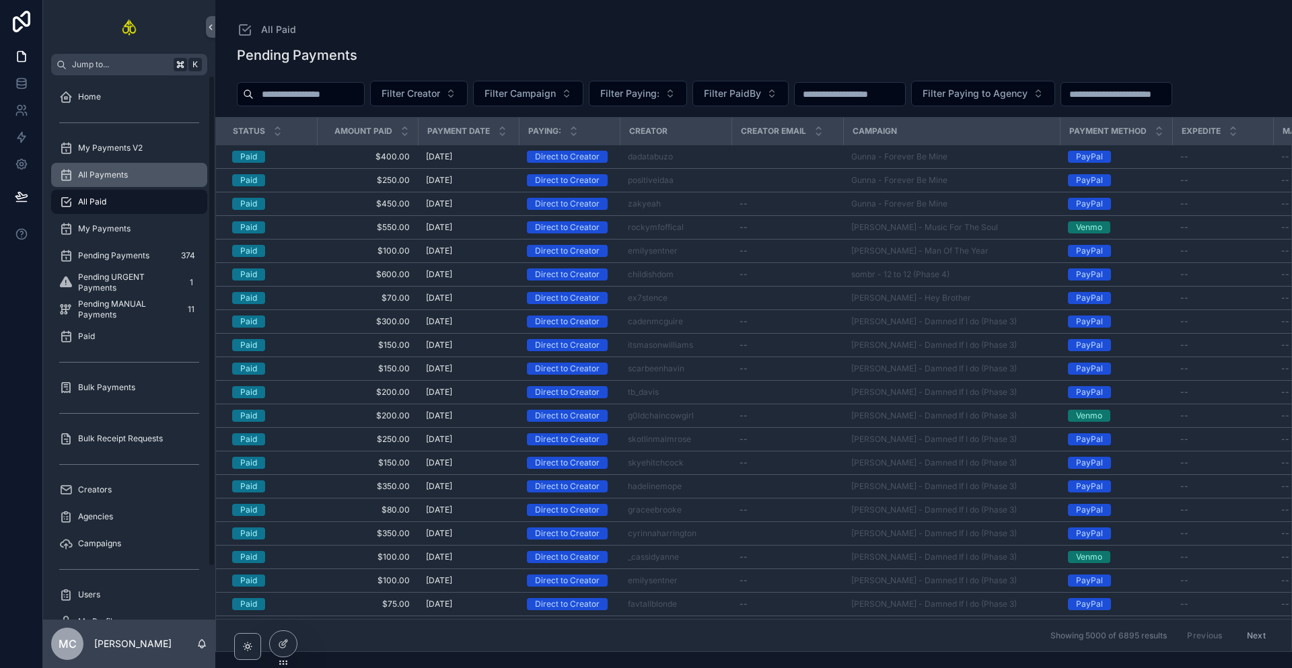
click at [135, 184] on div "All Payments" at bounding box center [129, 175] width 140 height 22
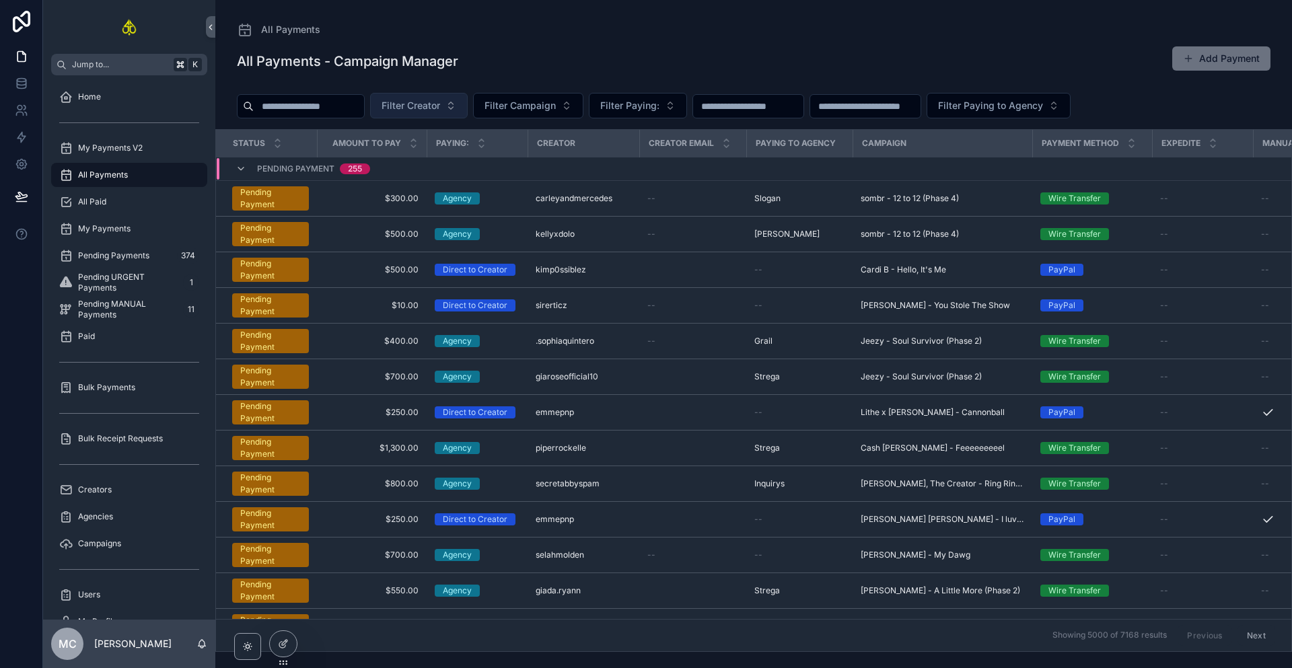
click at [459, 107] on button "Filter Creator" at bounding box center [419, 106] width 98 height 26
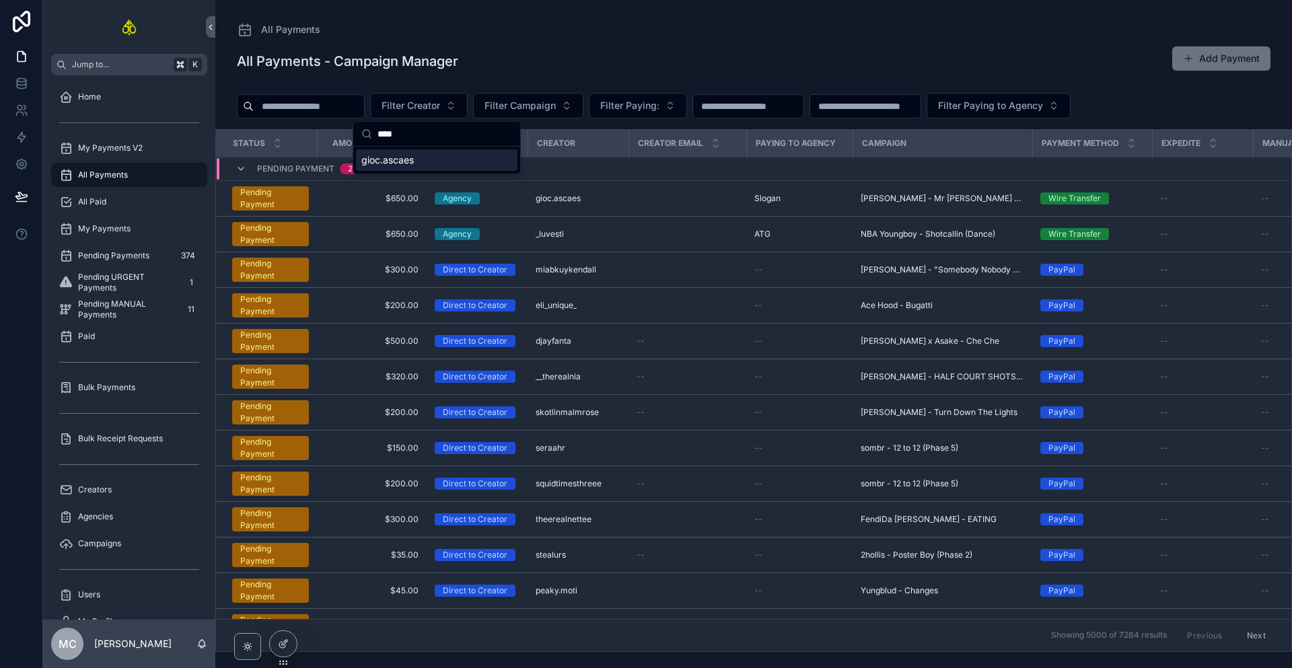
type input "****"
click at [401, 160] on span "gioc.ascaes" at bounding box center [387, 159] width 52 height 13
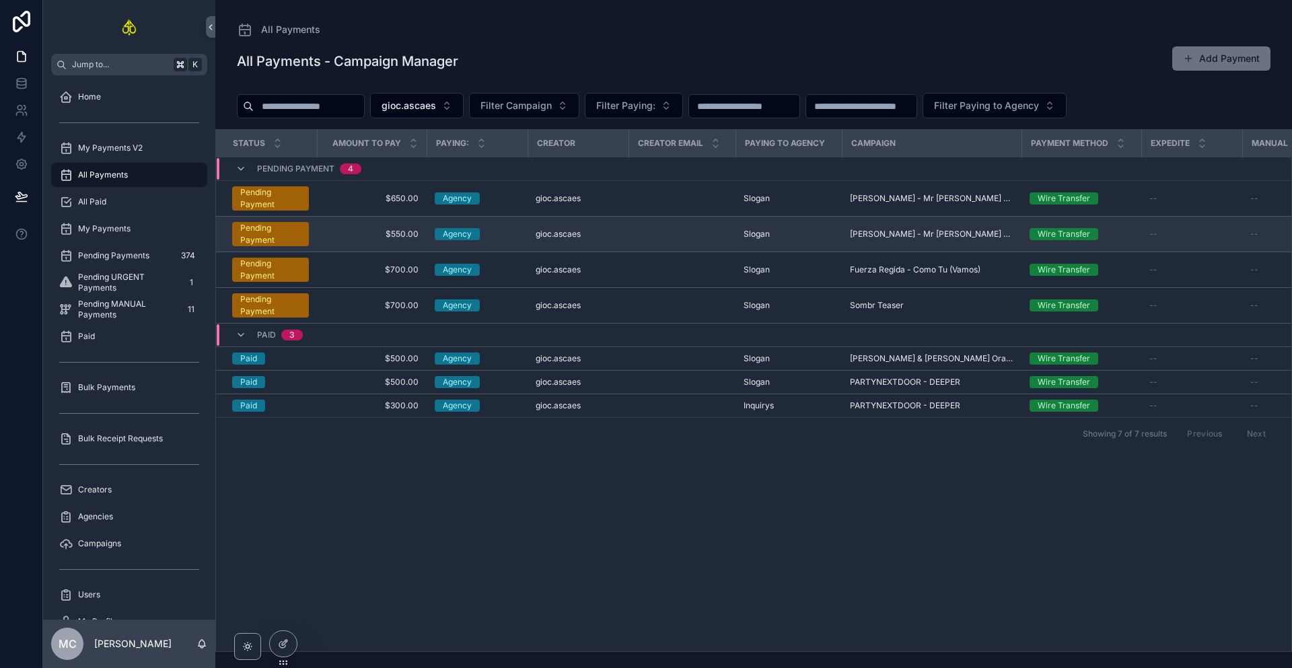
click at [646, 231] on td "scrollable content" at bounding box center [681, 235] width 107 height 36
click at [357, 230] on span "$550.00" at bounding box center [372, 234] width 94 height 11
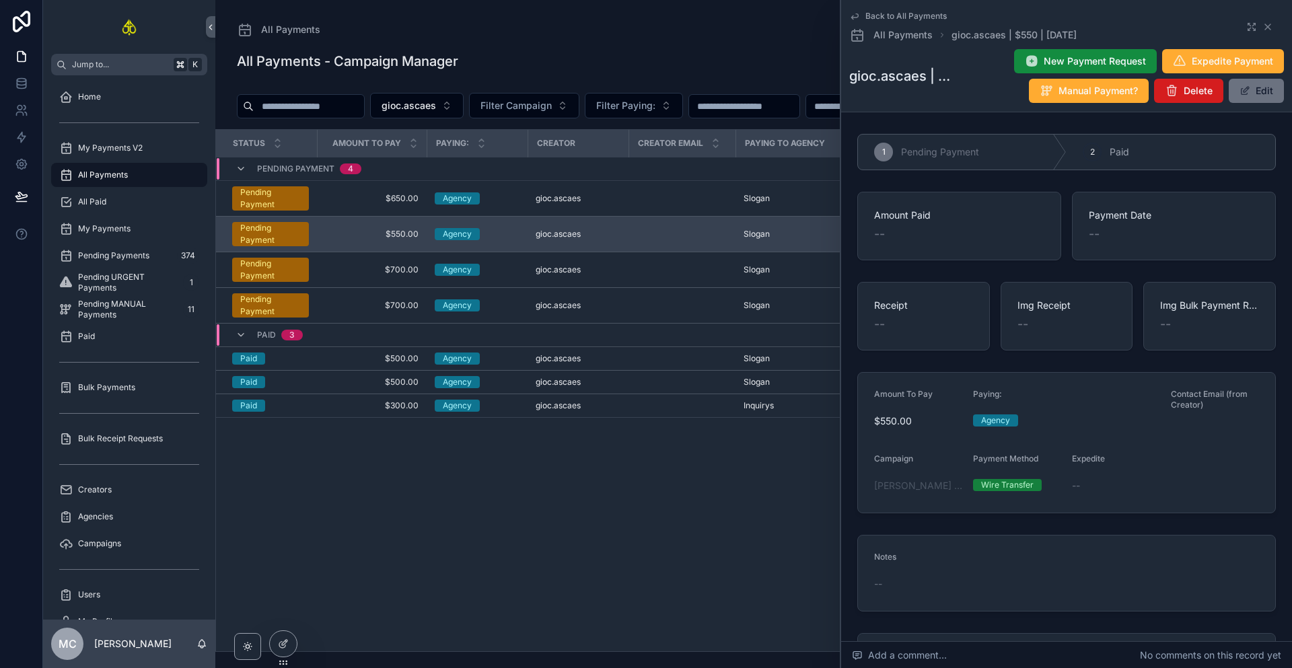
click at [1167, 102] on button "Delete" at bounding box center [1188, 91] width 69 height 24
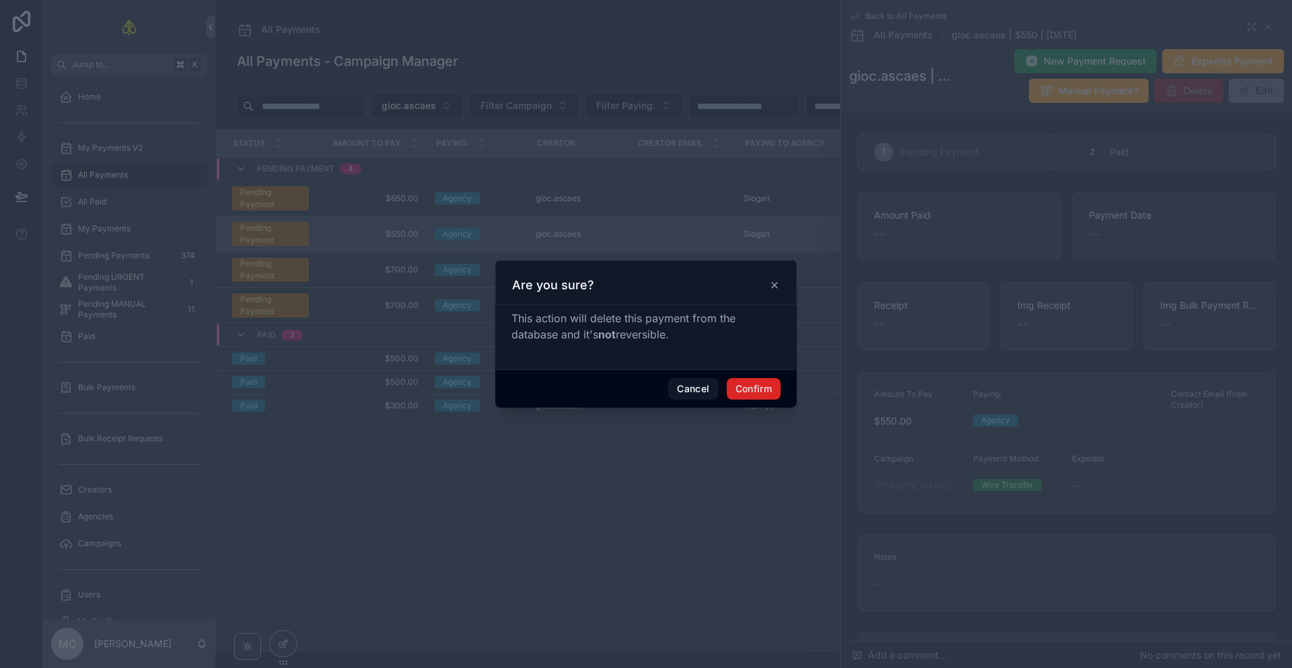
click at [761, 385] on button "Confirm" at bounding box center [754, 389] width 54 height 22
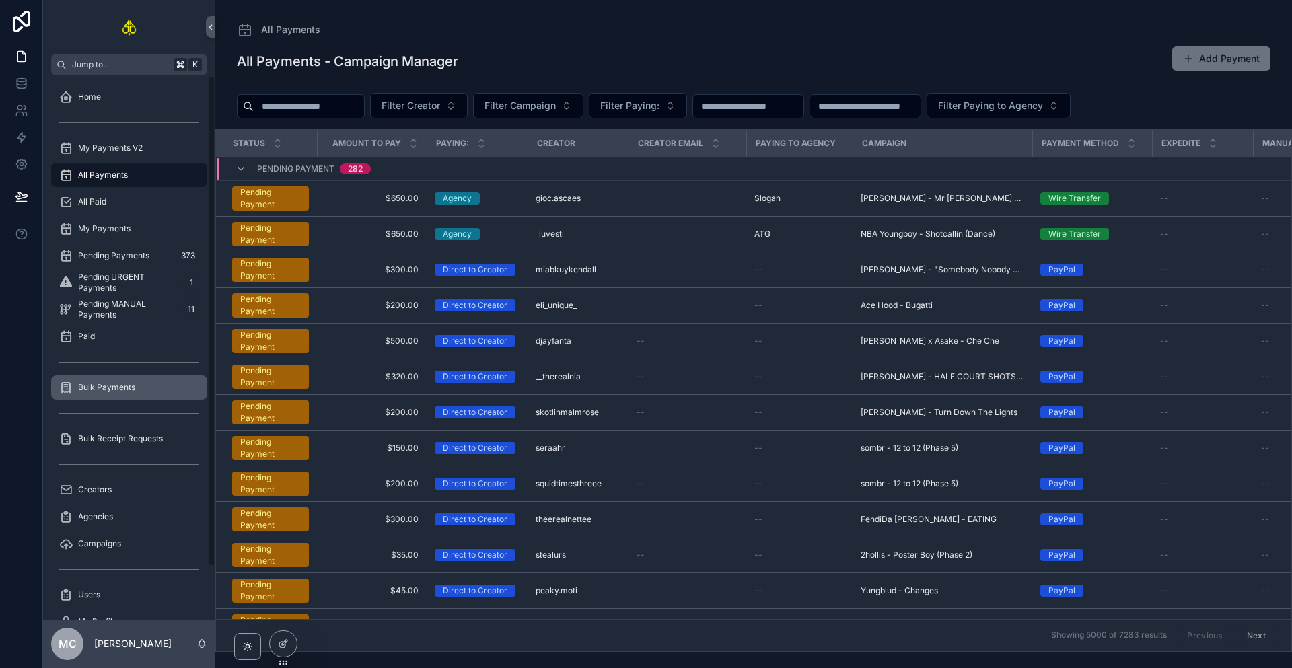
click at [139, 383] on div "Bulk Payments" at bounding box center [129, 388] width 140 height 22
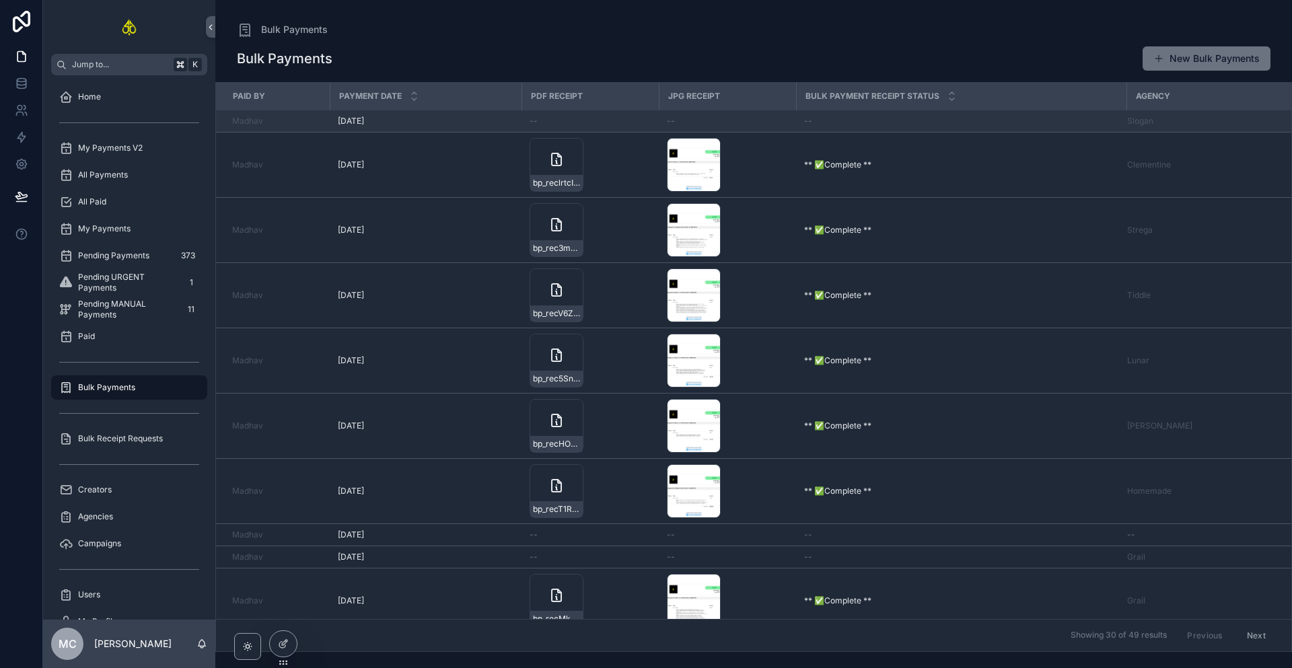
click at [470, 120] on div "[DATE] [DATE]" at bounding box center [426, 121] width 176 height 11
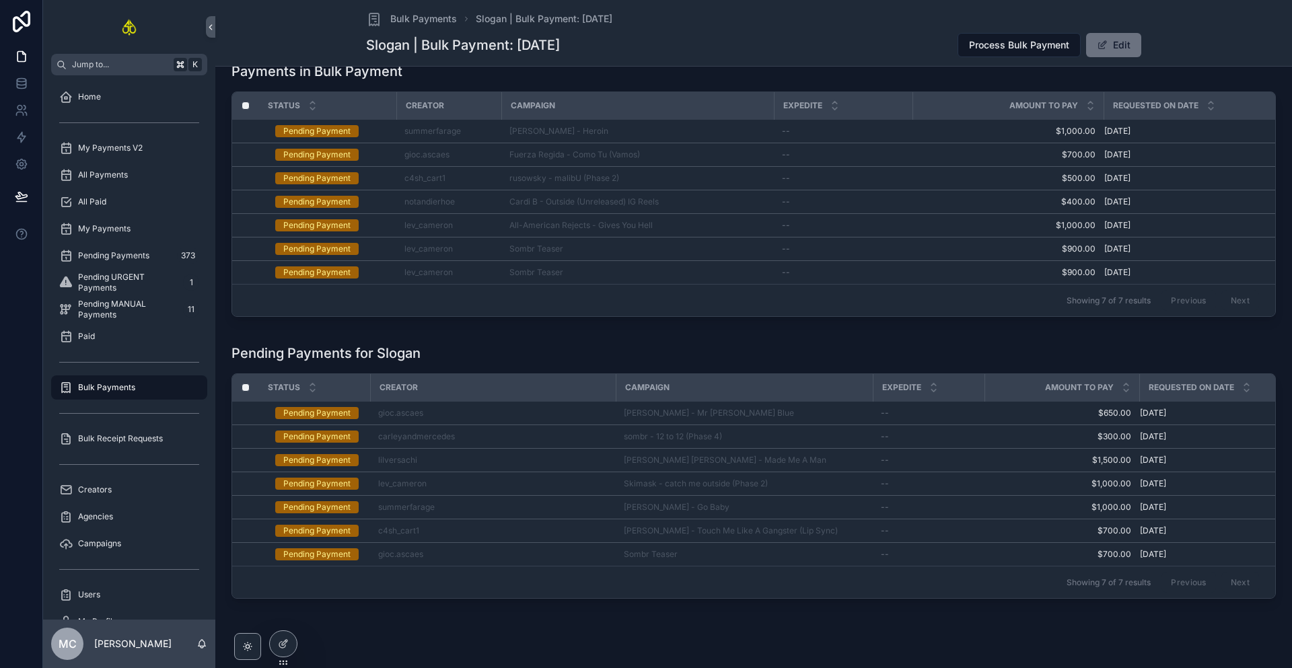
scroll to position [123, 0]
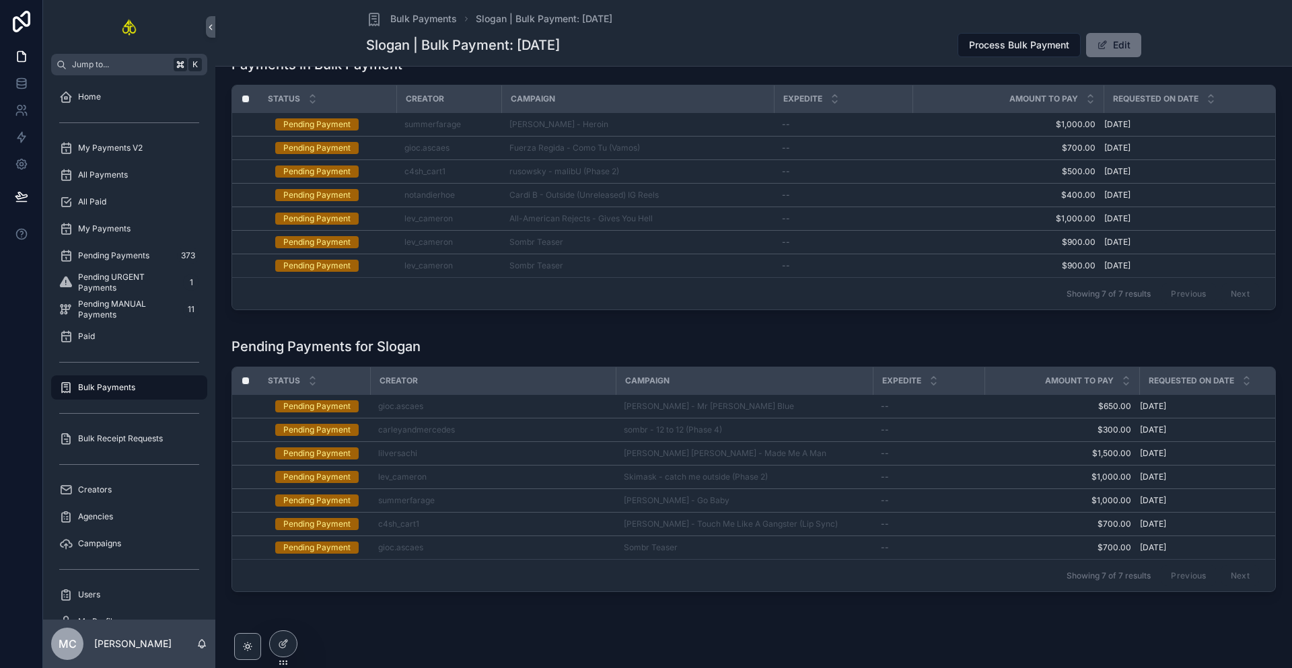
click at [853, 351] on div "Pending Payments for Slogan" at bounding box center [753, 346] width 1044 height 19
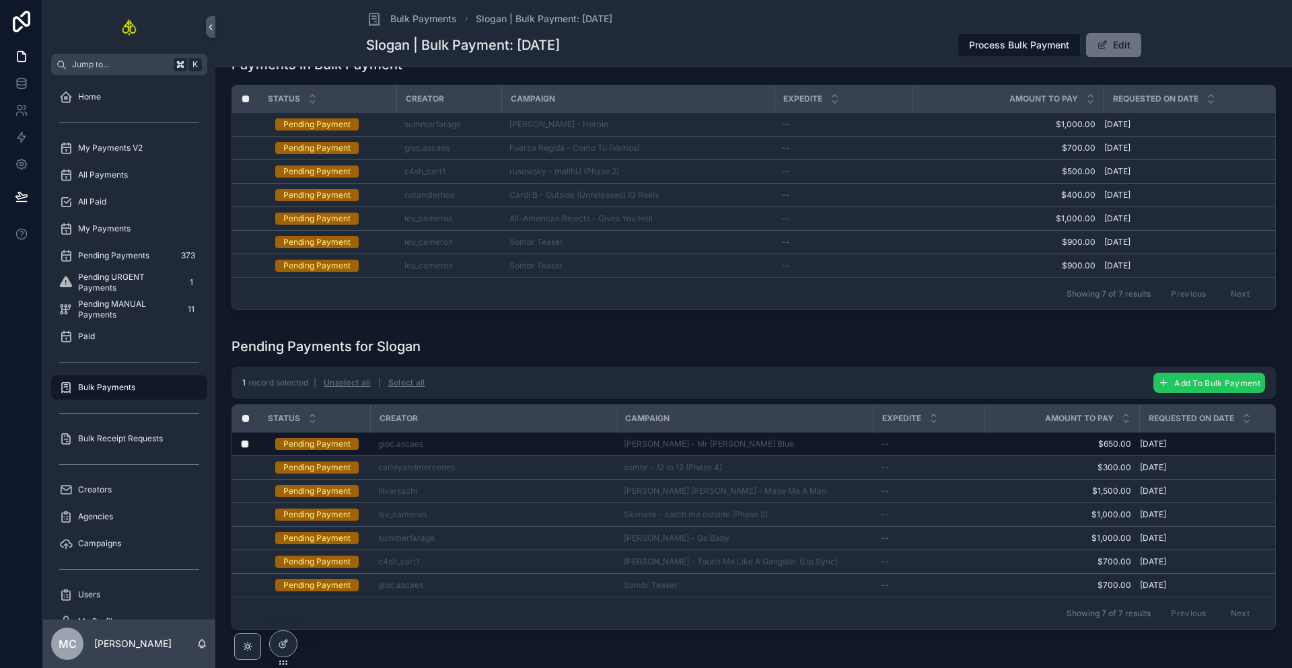
click at [1163, 393] on button "Add To Bulk Payment" at bounding box center [1209, 383] width 112 height 20
drag, startPoint x: 1259, startPoint y: 362, endPoint x: 1286, endPoint y: 361, distance: 27.6
click at [1258, 362] on icon "scrollable content" at bounding box center [1258, 364] width 11 height 11
